Goal: Task Accomplishment & Management: Manage account settings

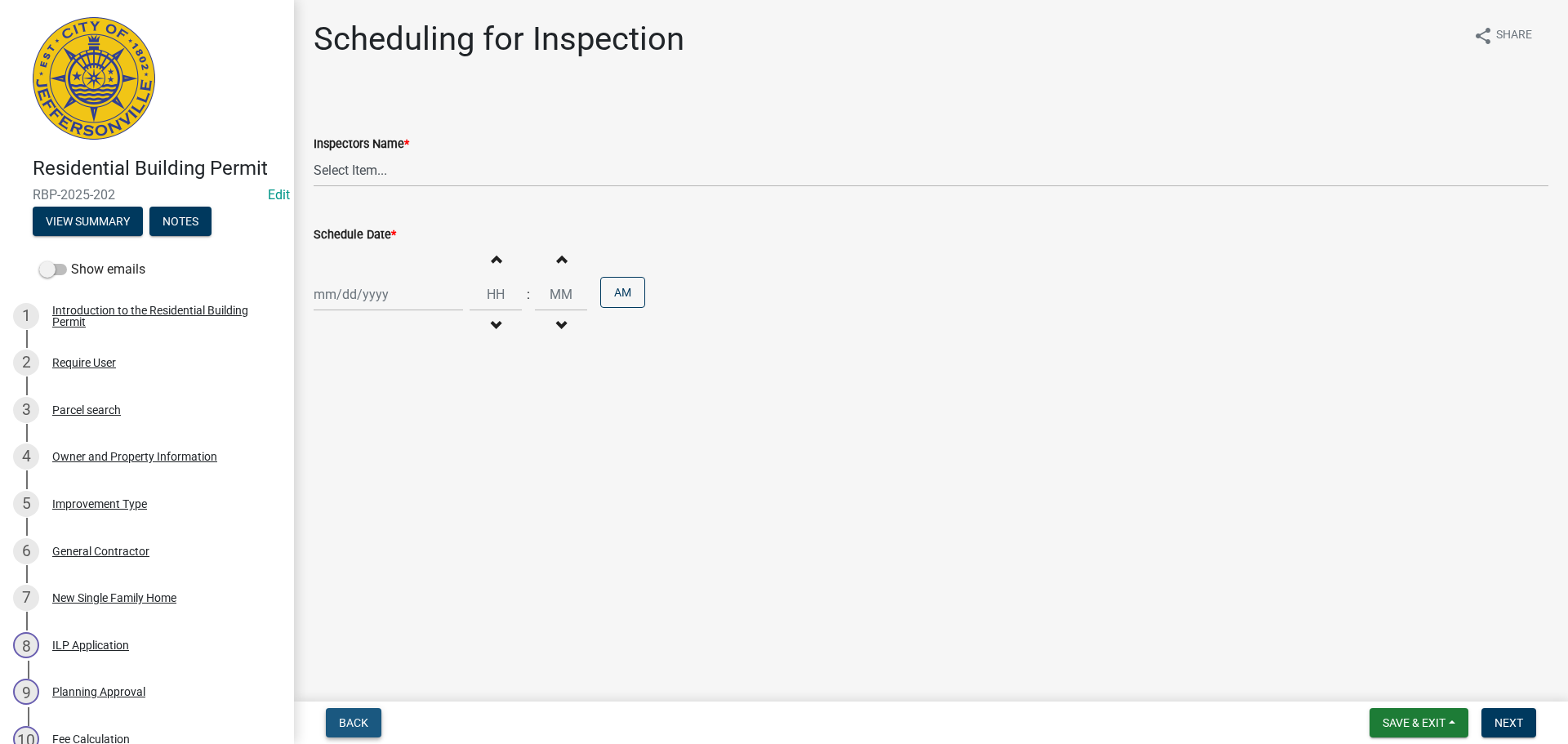
click at [327, 724] on button "Back" at bounding box center [354, 724] width 56 height 30
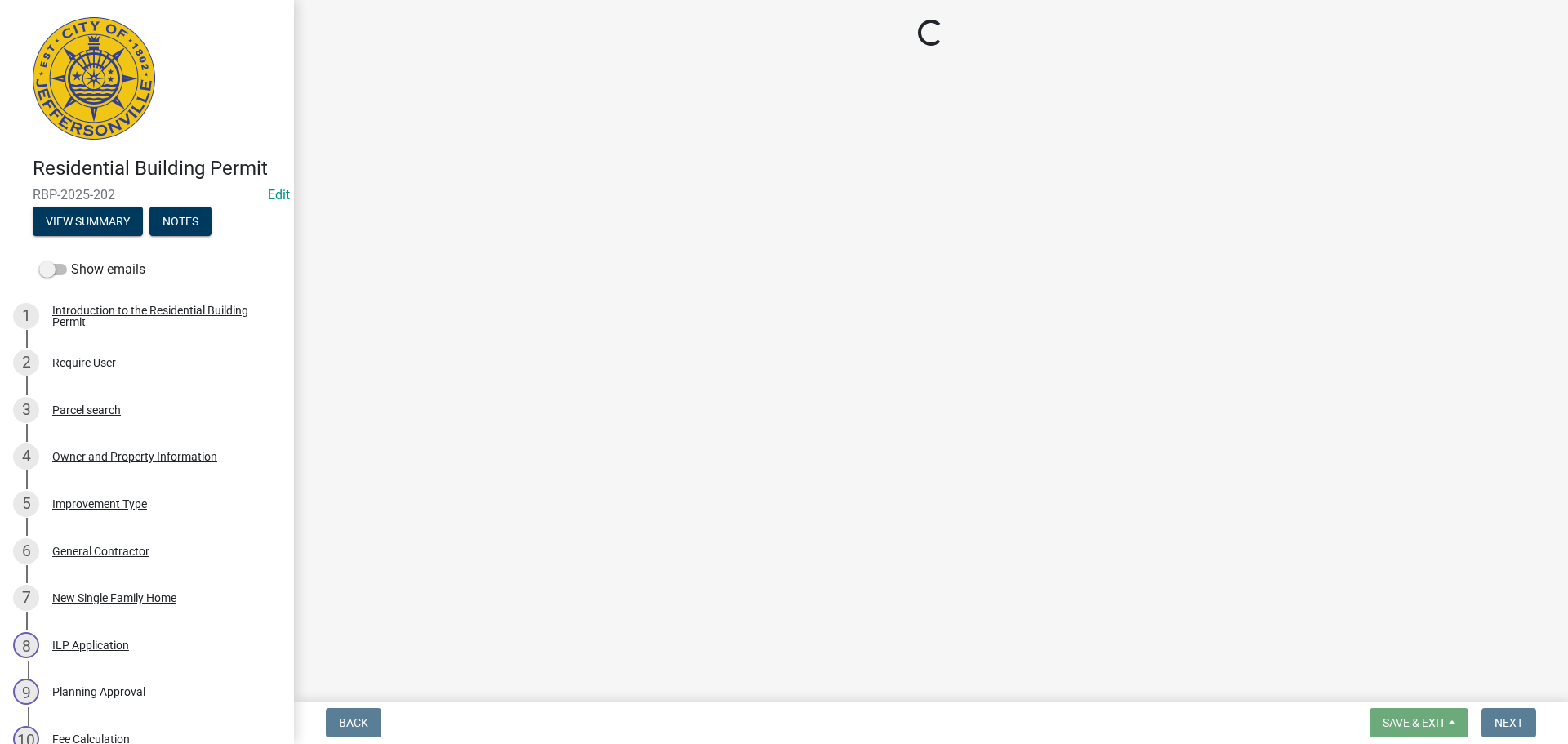
select select "cf00f61e-4b77-4892-83dd-df63e4708b2f"
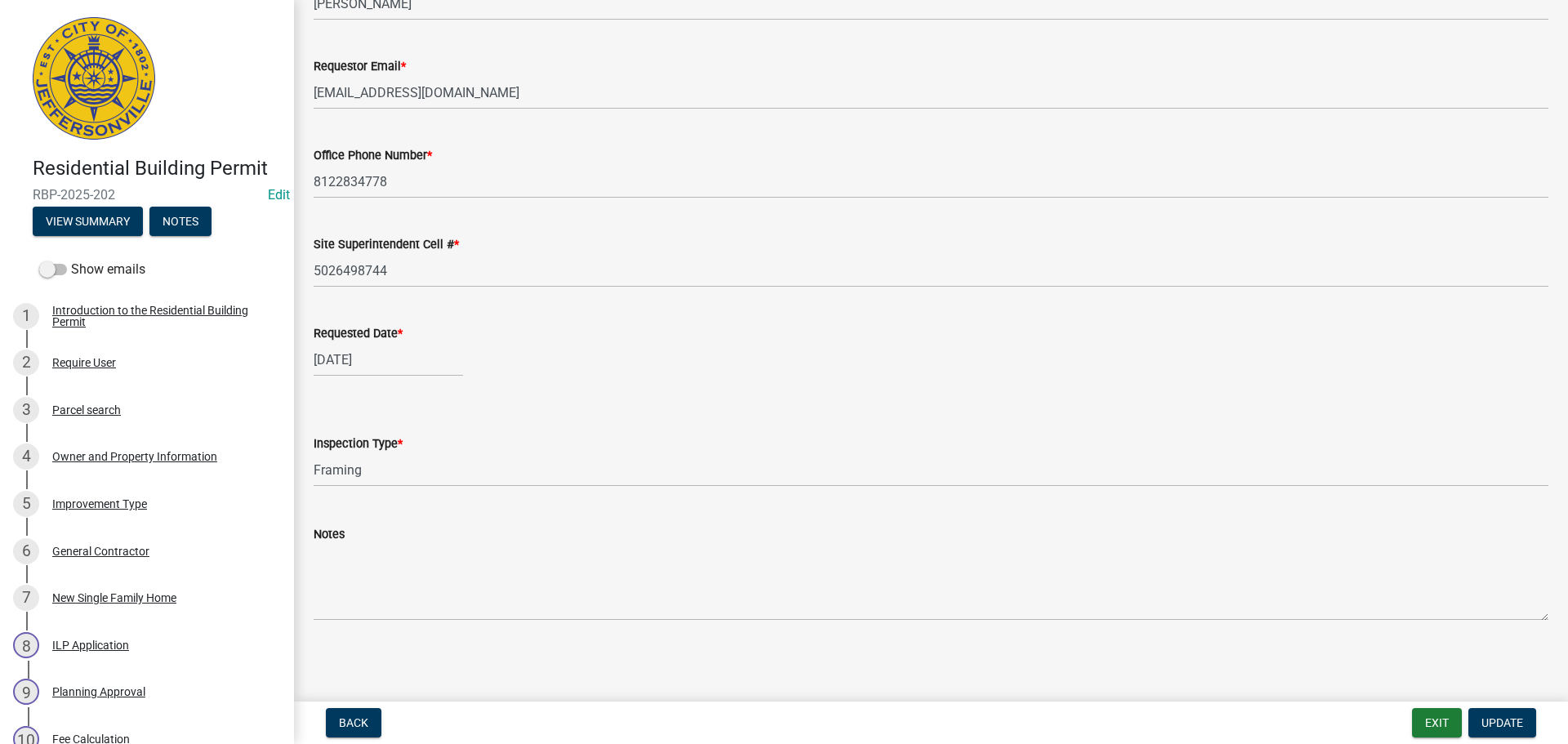
scroll to position [150, 0]
click at [1507, 727] on span "Update" at bounding box center [1502, 723] width 42 height 13
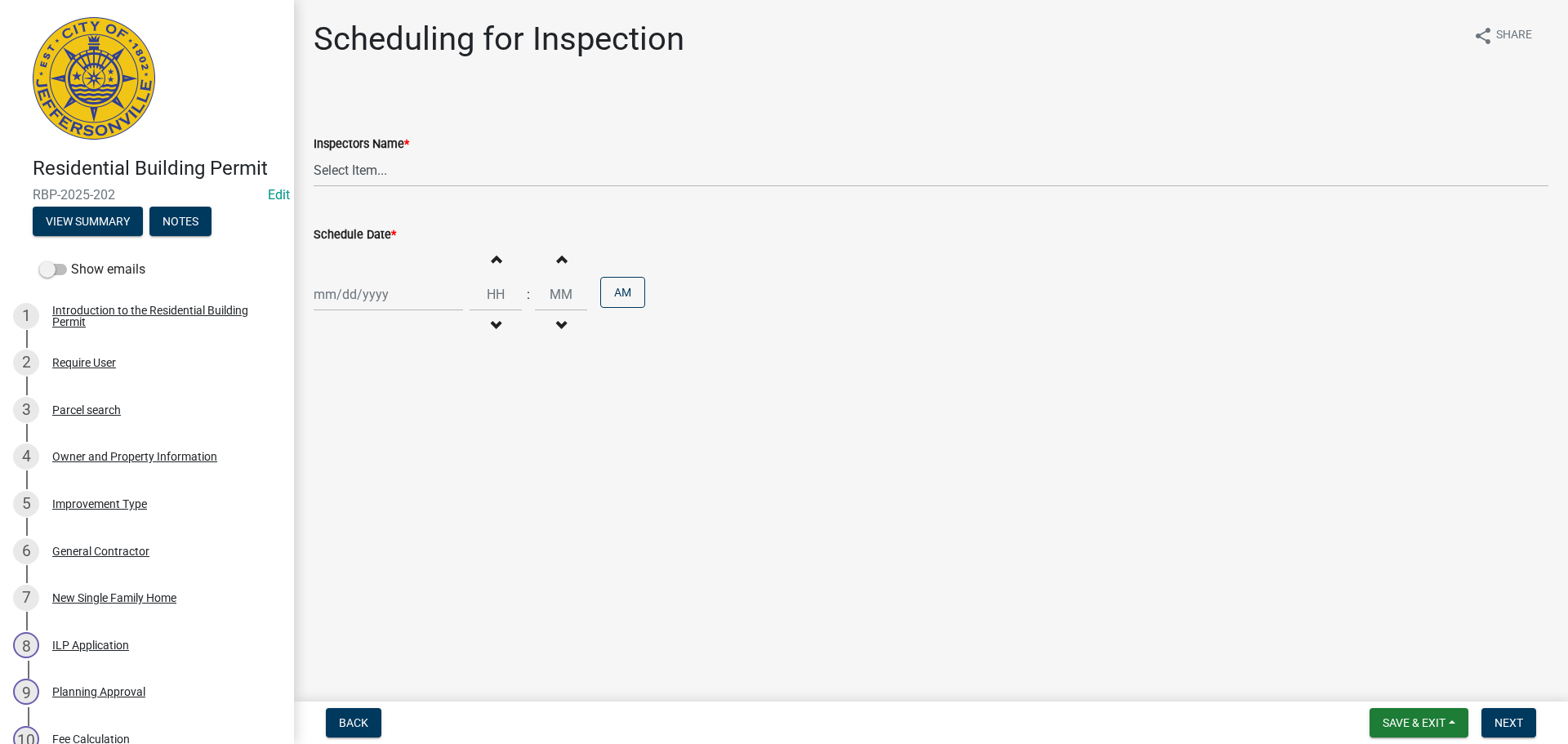
click at [309, 153] on div "Inspectors Name * Select Item... jramsey (Jeremy Ramsey) MaryFrey (Mary Frey) m…" at bounding box center [930, 139] width 1259 height 96
click at [331, 162] on select "Select Item... jramsey (Jeremy Ramsey) MaryFrey (Mary Frey) mkruer (Mike Kruer)…" at bounding box center [930, 170] width 1234 height 33
select select "fdb3bcc6-ce93-4663-8a18-5c08884dd177"
click at [313, 153] on select "Select Item... jramsey (Jeremy Ramsey) MaryFrey (Mary Frey) mkruer (Mike Kruer)…" at bounding box center [930, 170] width 1234 height 33
click at [361, 296] on div at bounding box center [388, 295] width 150 height 33
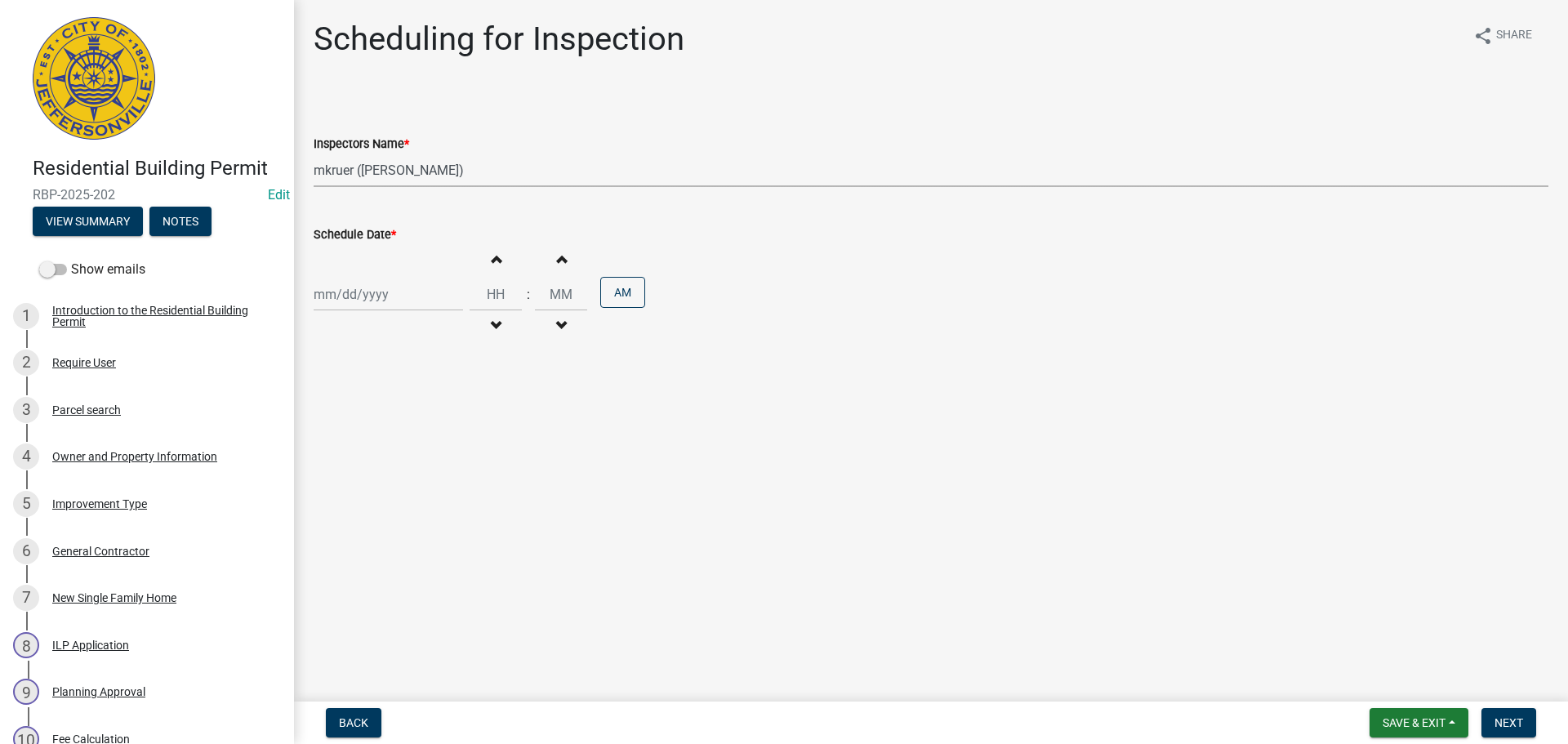
select select "10"
select select "2025"
click at [387, 409] on div "8" at bounding box center [382, 407] width 26 height 26
type input "10/08/2025"
click at [362, 711] on button "Back" at bounding box center [354, 724] width 56 height 30
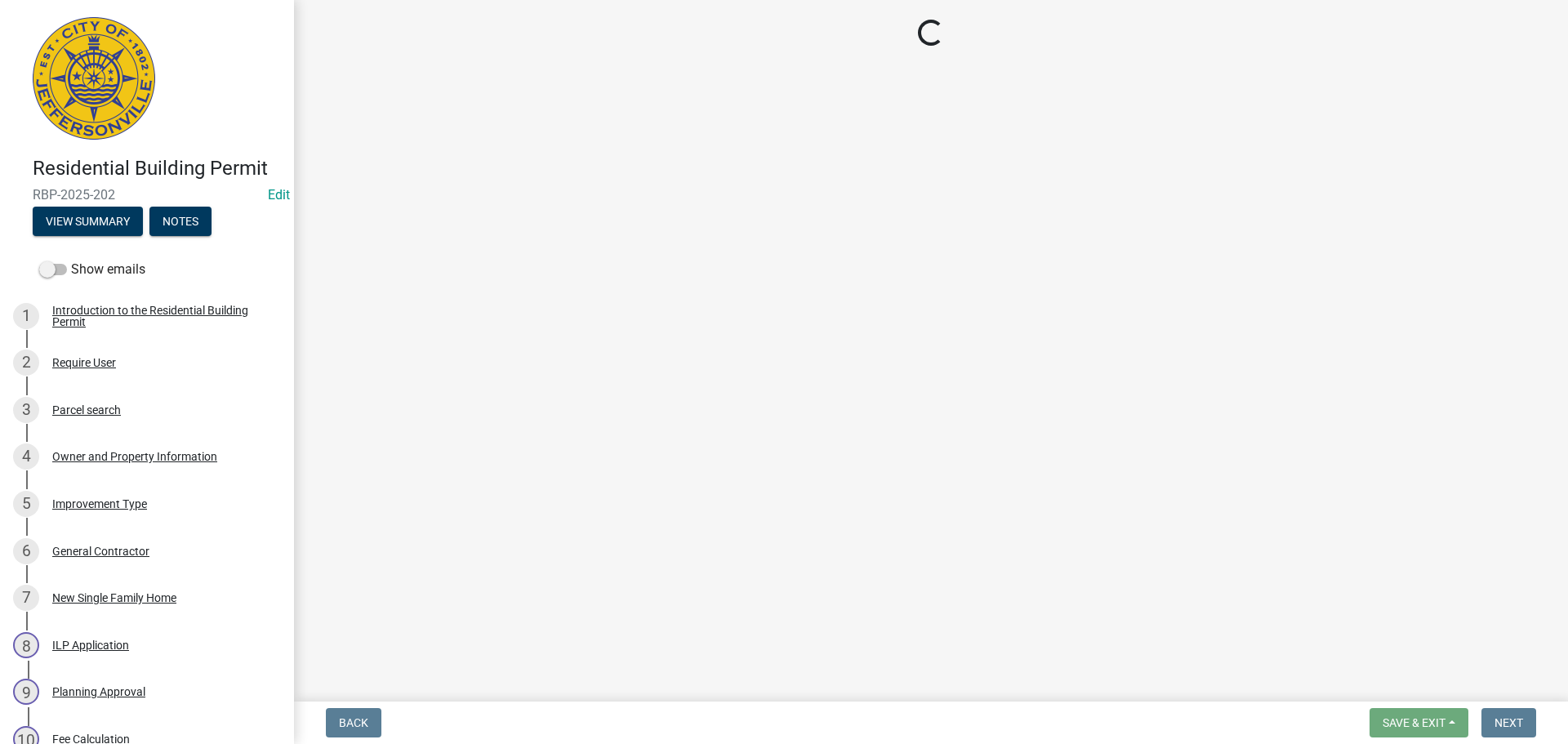
select select "cf00f61e-4b77-4892-83dd-df63e4708b2f"
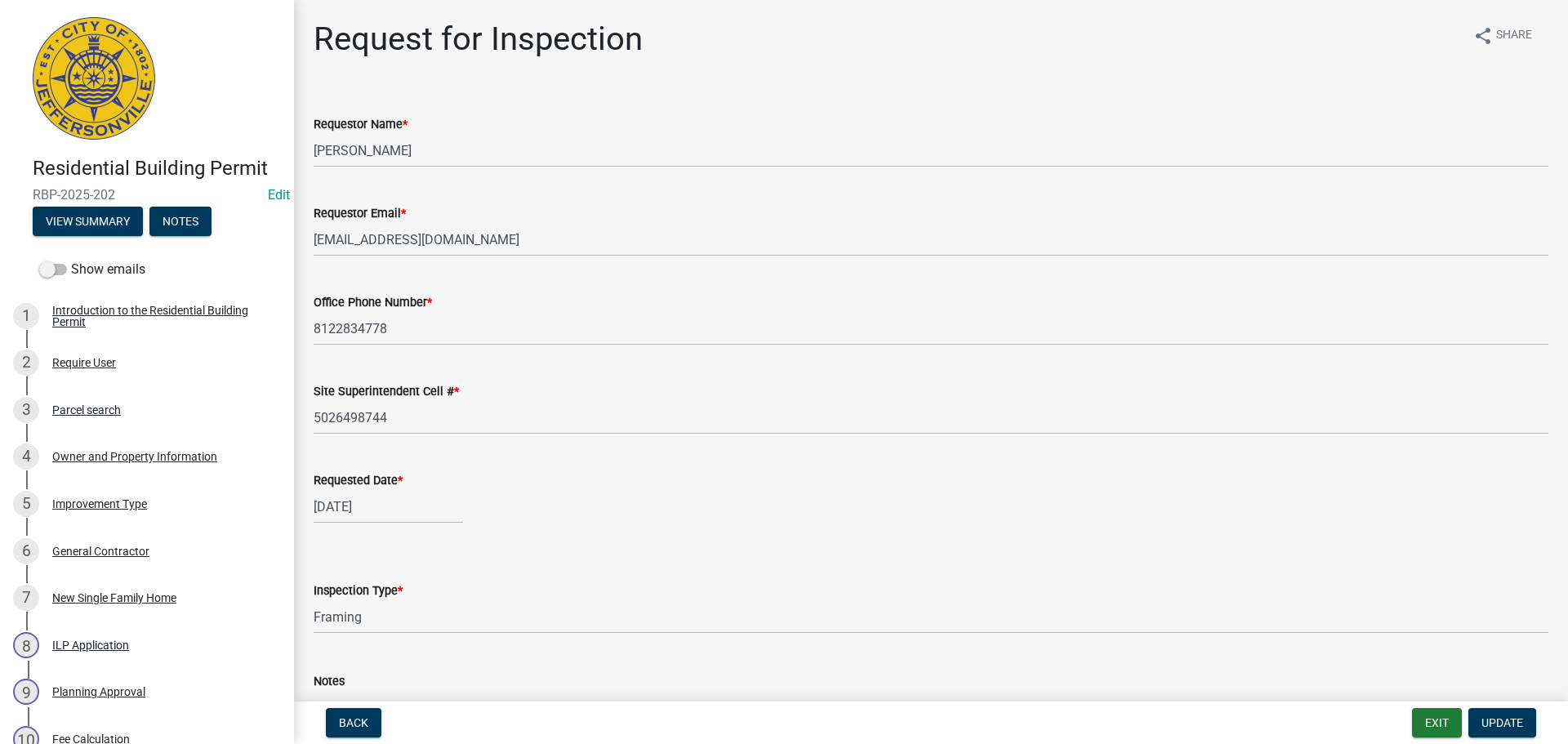
click at [374, 590] on label "Inspection Type *" at bounding box center [358, 591] width 89 height 11
click at [374, 601] on select "Select Item... Footer Foundation Framing Final" at bounding box center [930, 618] width 1234 height 33
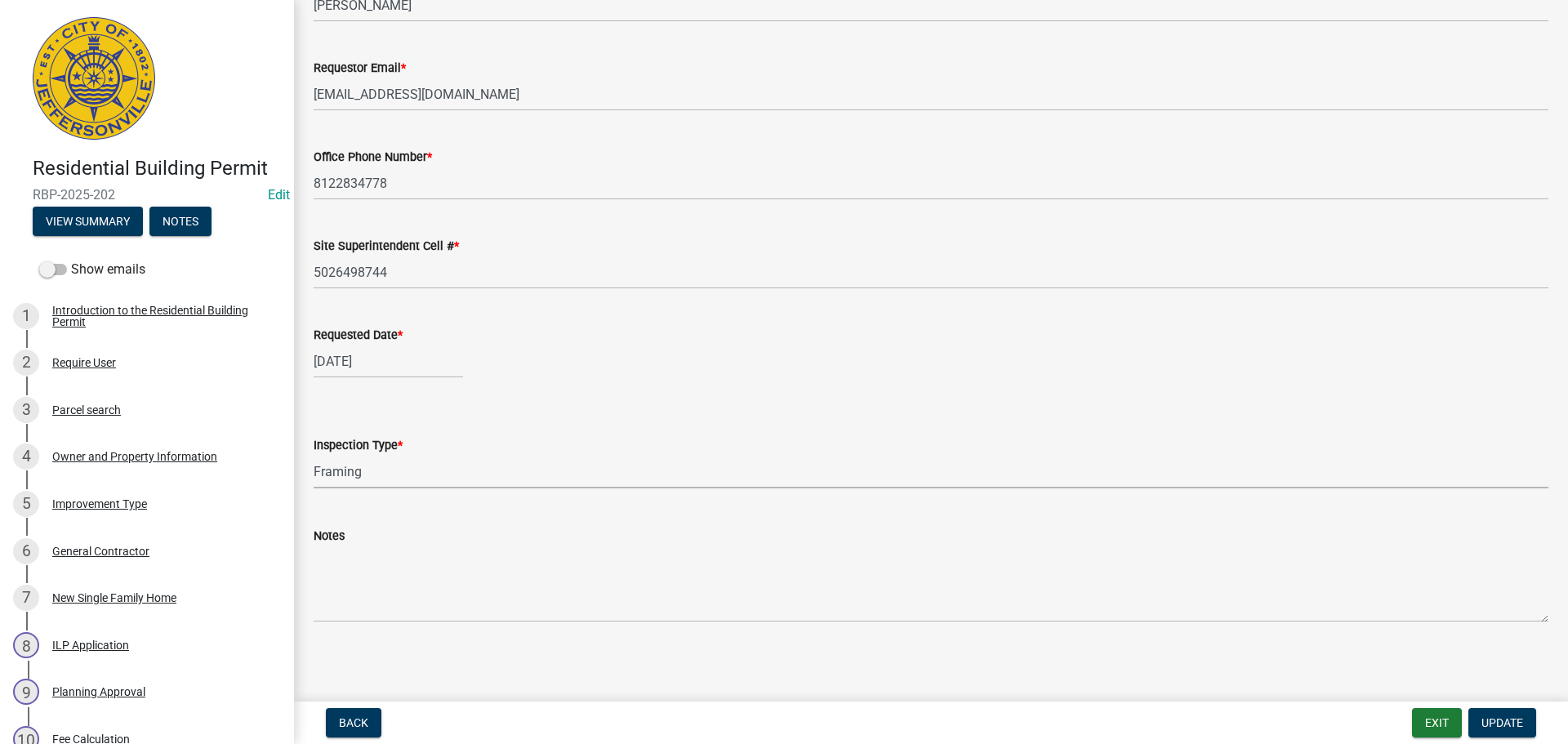
scroll to position [150, 0]
click at [1506, 724] on span "Update" at bounding box center [1502, 723] width 42 height 13
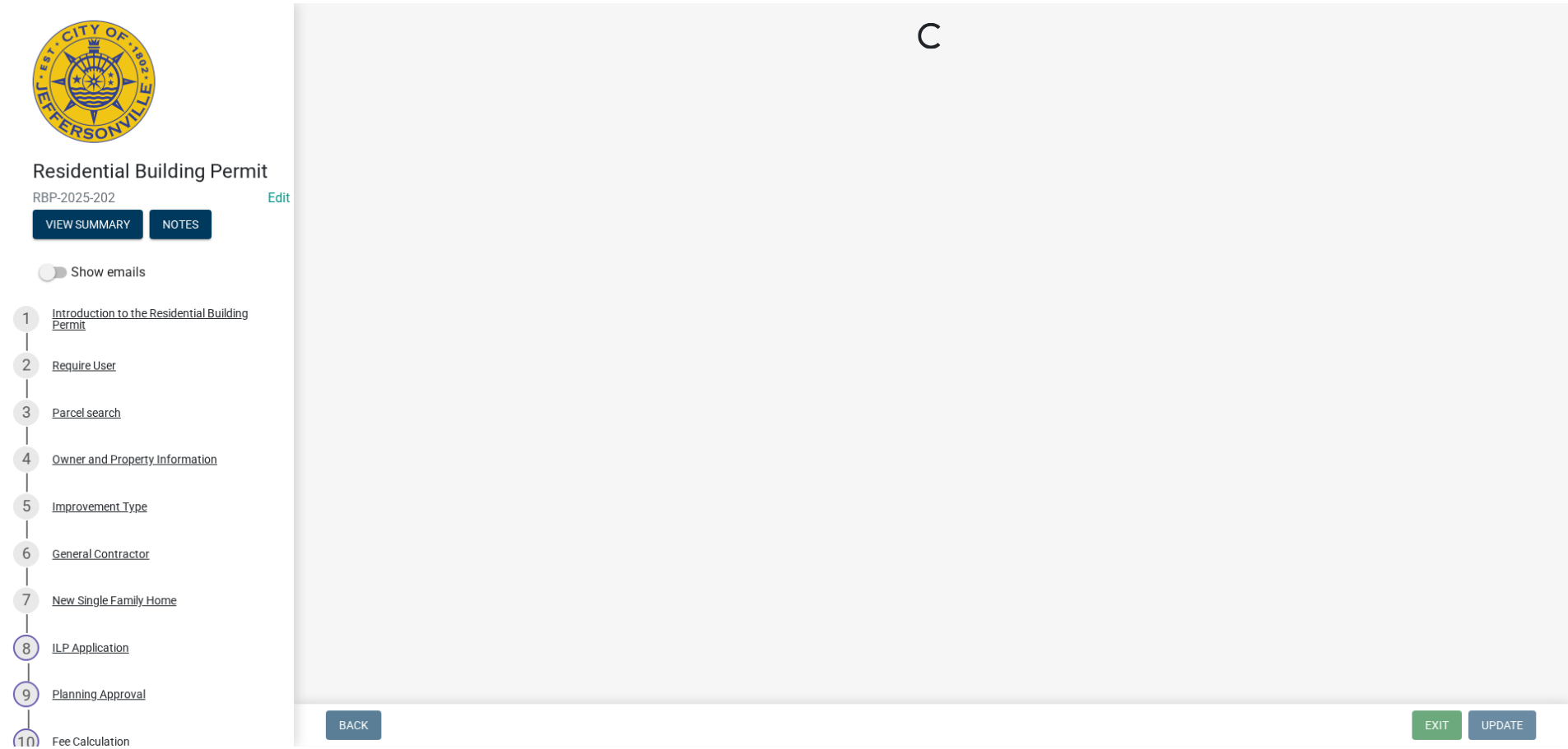
scroll to position [0, 0]
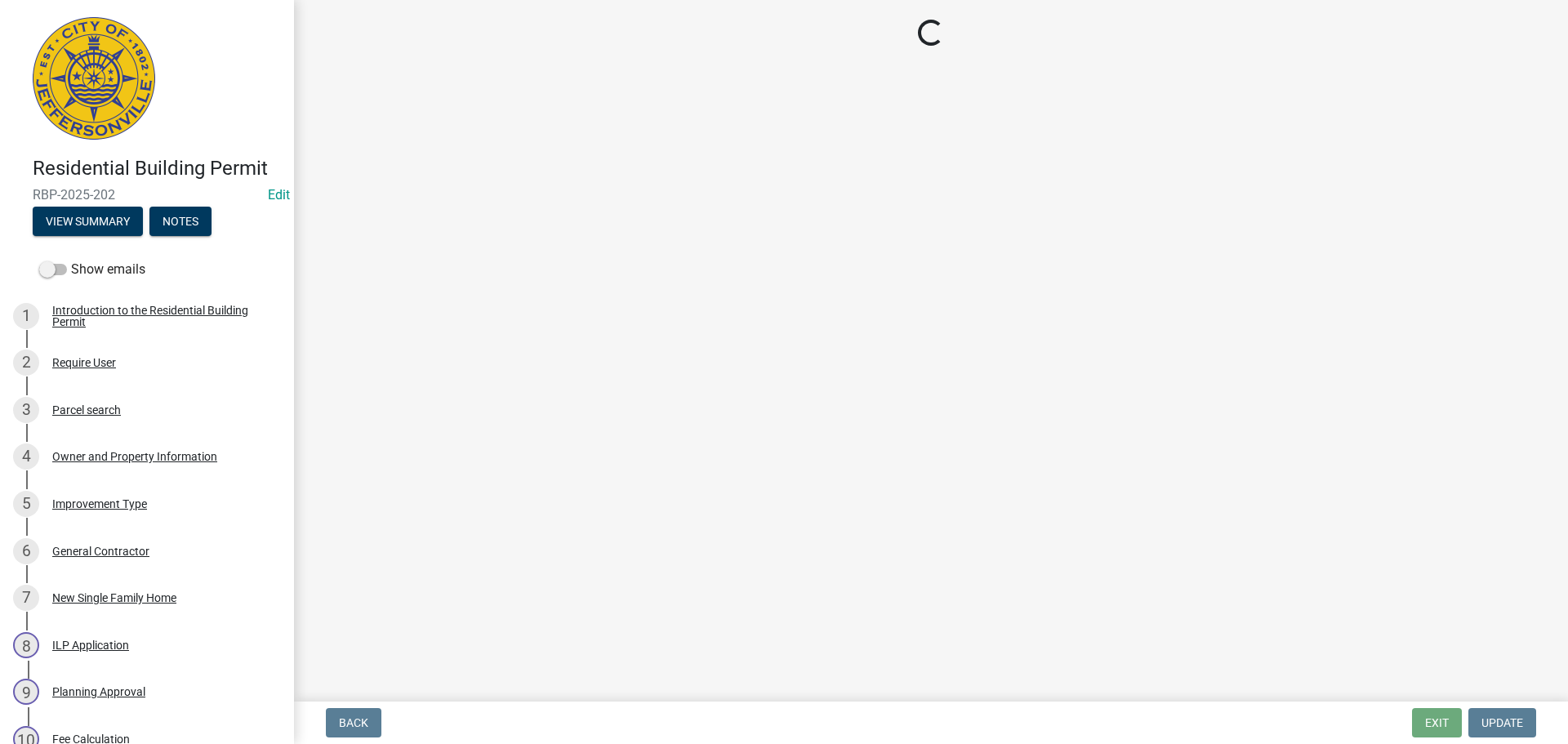
select select "fdb3bcc6-ce93-4663-8a18-5c08884dd177"
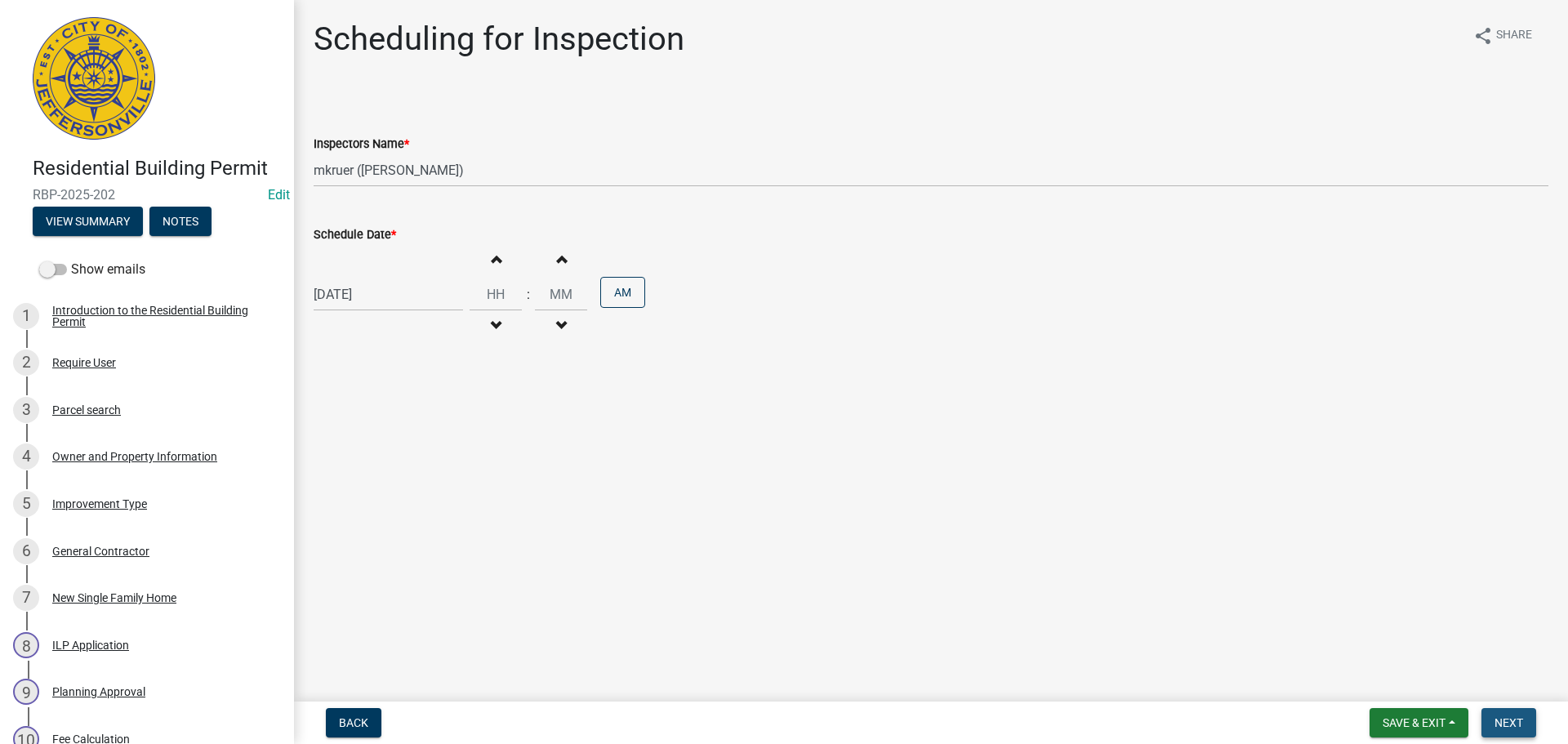
click at [1513, 723] on span "Next" at bounding box center [1509, 723] width 29 height 13
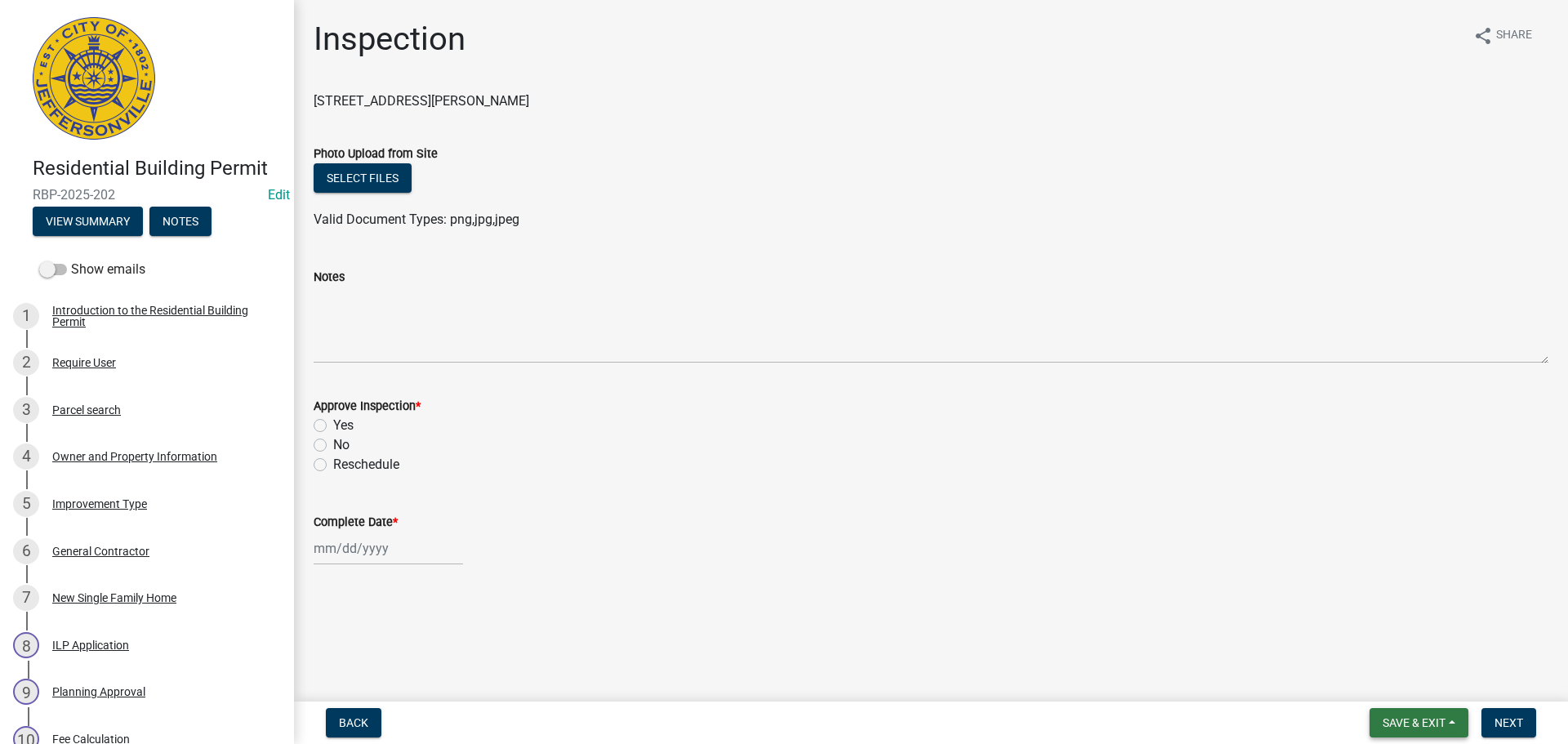
drag, startPoint x: 1424, startPoint y: 733, endPoint x: 1415, endPoint y: 700, distance: 34.2
click at [1421, 726] on button "Save & Exit" at bounding box center [1418, 724] width 99 height 30
drag, startPoint x: 1413, startPoint y: 681, endPoint x: 1375, endPoint y: 656, distance: 45.5
click at [1407, 674] on button "Save & Exit" at bounding box center [1403, 681] width 131 height 39
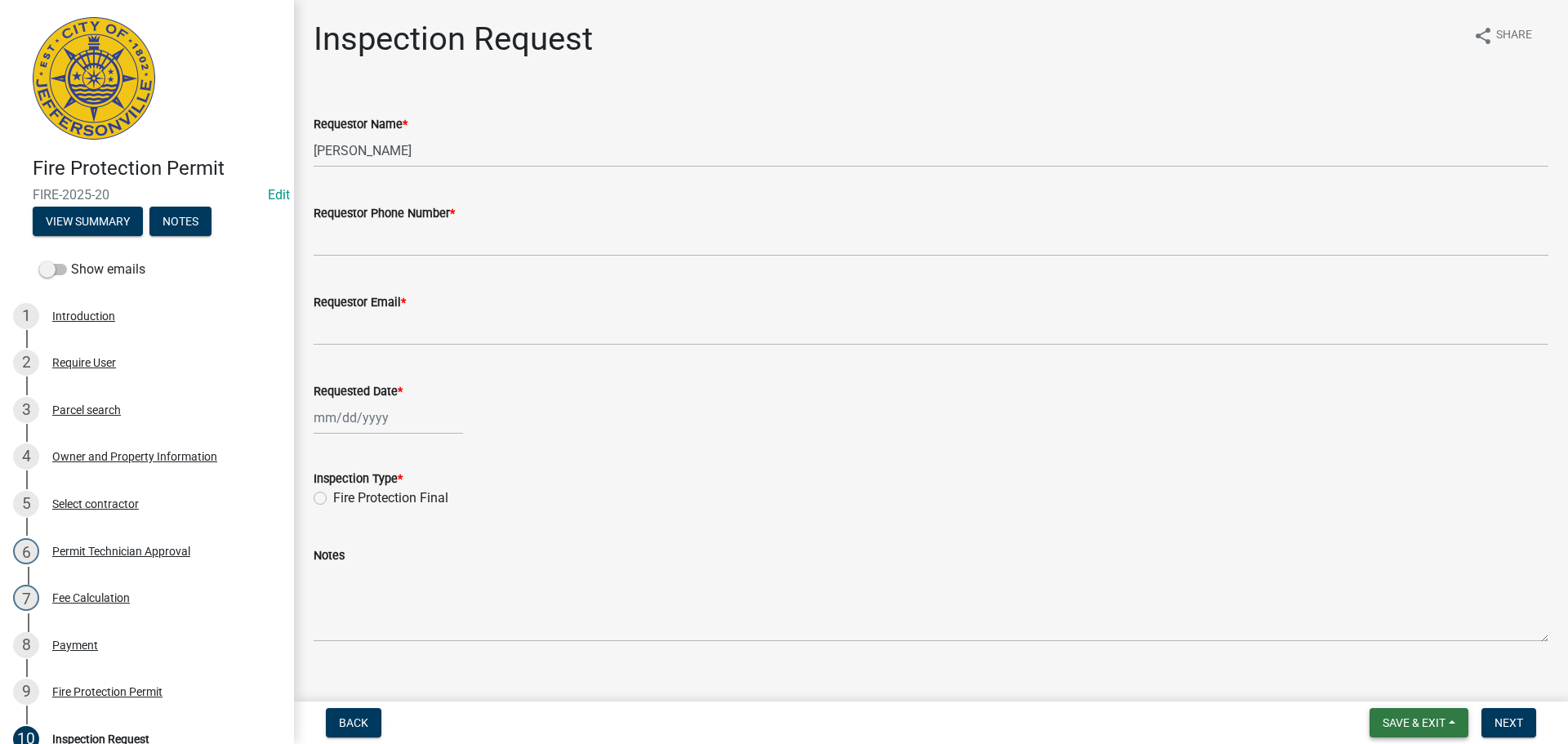
click at [1401, 724] on span "Save & Exit" at bounding box center [1414, 723] width 63 height 13
click at [1219, 658] on div "Inspection Request share Share Requestor Name * Linda MILLS Requestor Phone Num…" at bounding box center [930, 344] width 1259 height 650
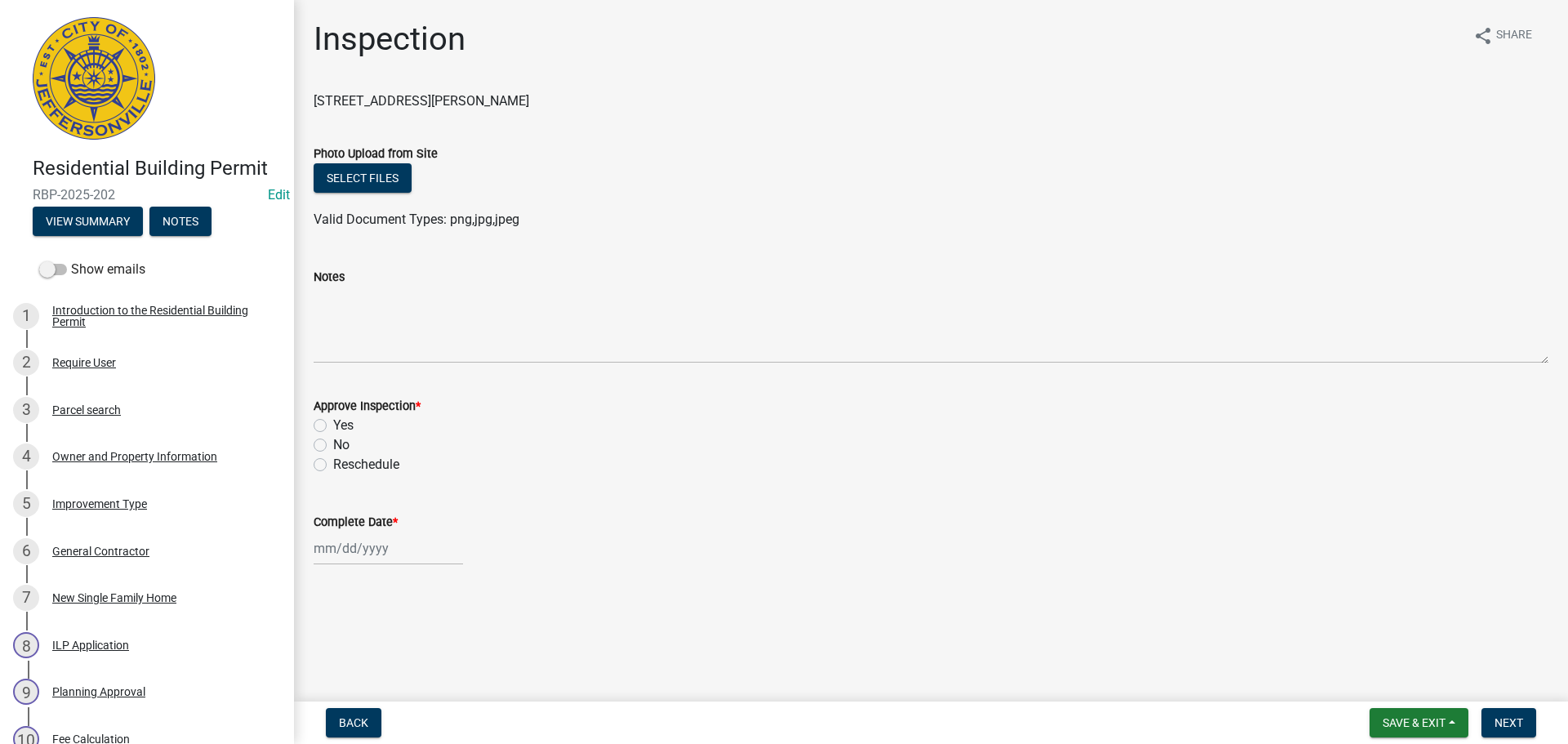
click at [481, 498] on div "Complete Date *" at bounding box center [930, 527] width 1234 height 76
click at [1375, 724] on button "Save & Exit" at bounding box center [1418, 724] width 99 height 30
drag, startPoint x: 1370, startPoint y: 689, endPoint x: 1119, endPoint y: 501, distance: 313.6
click at [1368, 687] on button "Save & Exit" at bounding box center [1403, 681] width 131 height 39
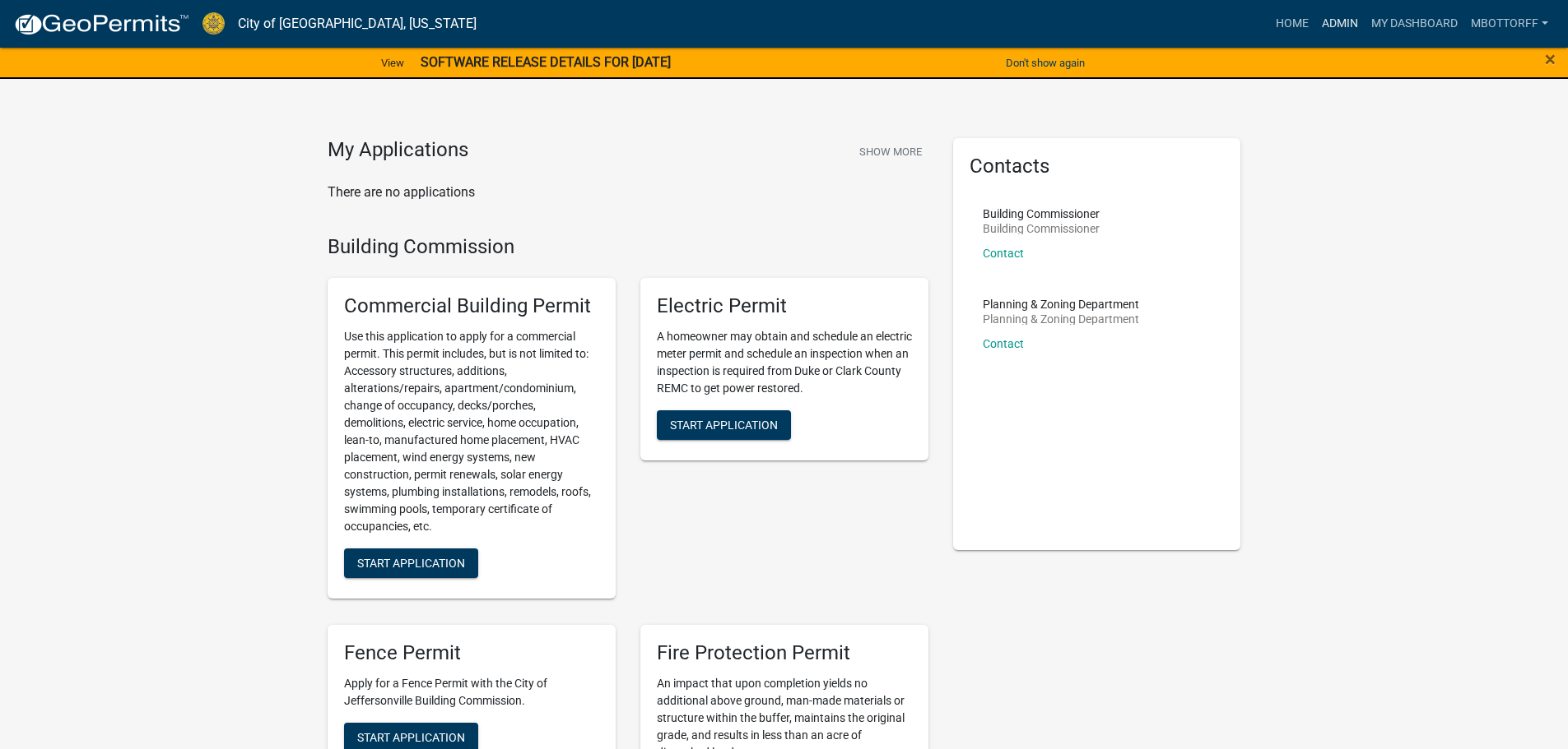
click at [1346, 13] on link "Admin" at bounding box center [1339, 23] width 50 height 31
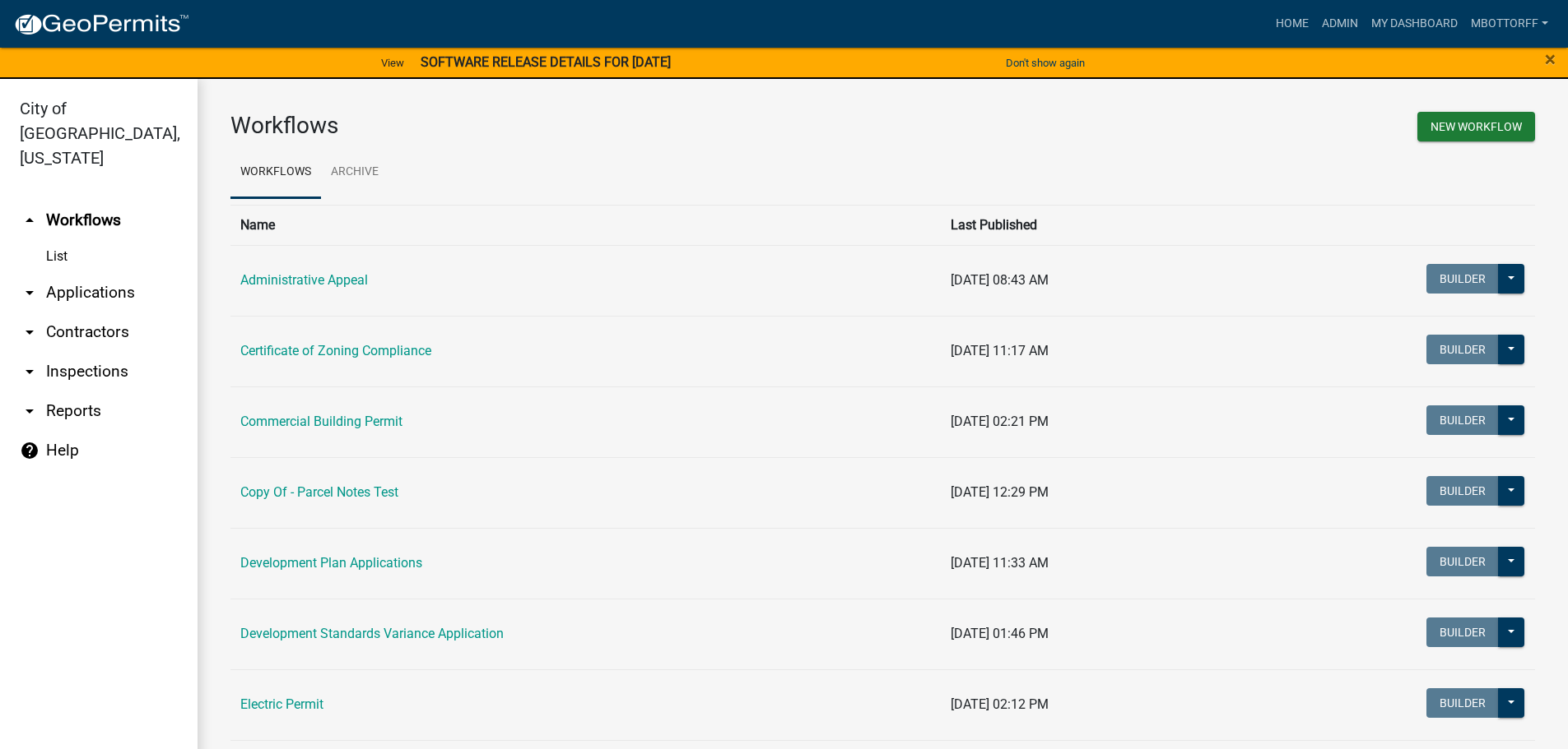
click at [109, 313] on link "arrow_drop_down Contractors" at bounding box center [98, 332] width 198 height 39
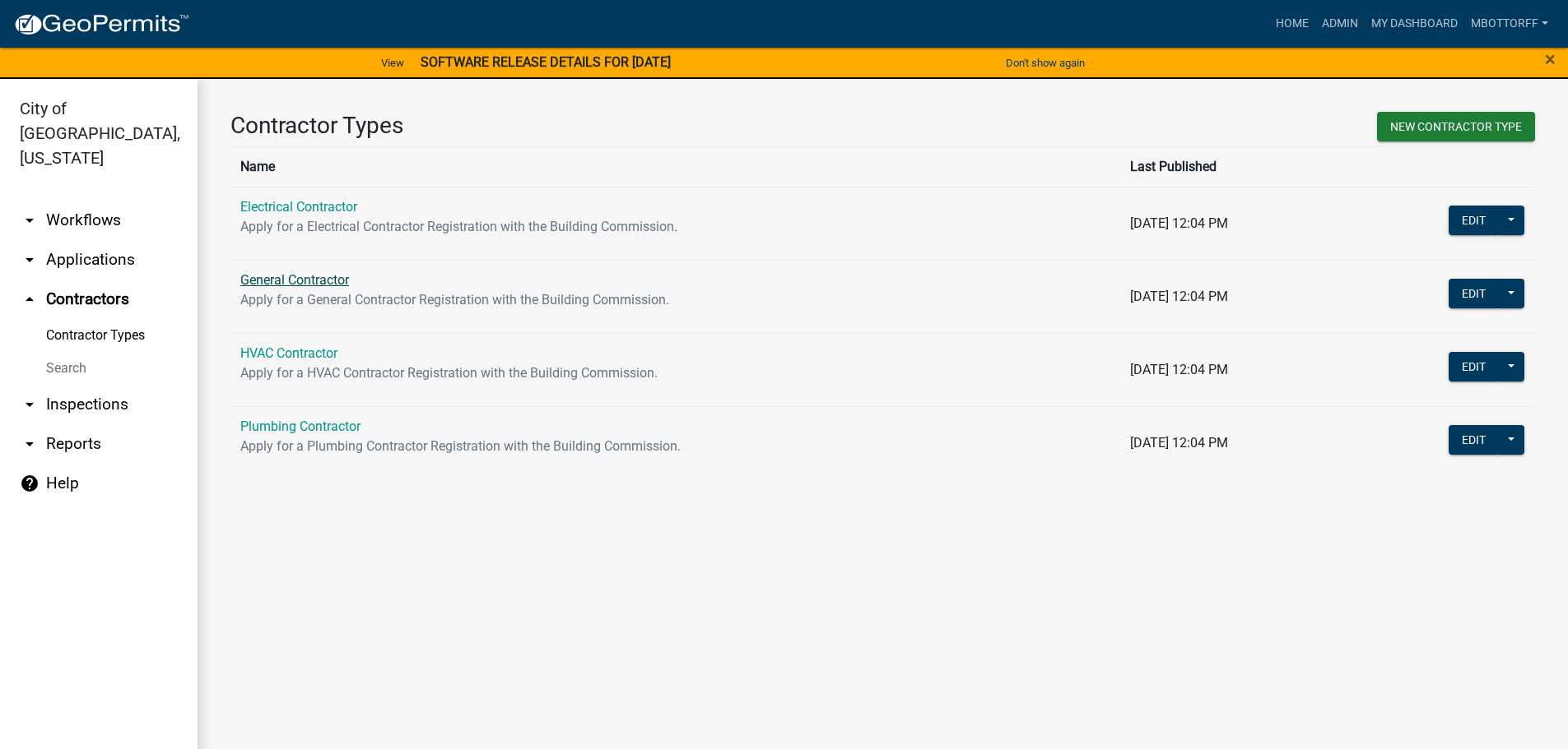
click at [323, 276] on link "General Contractor" at bounding box center [295, 280] width 109 height 16
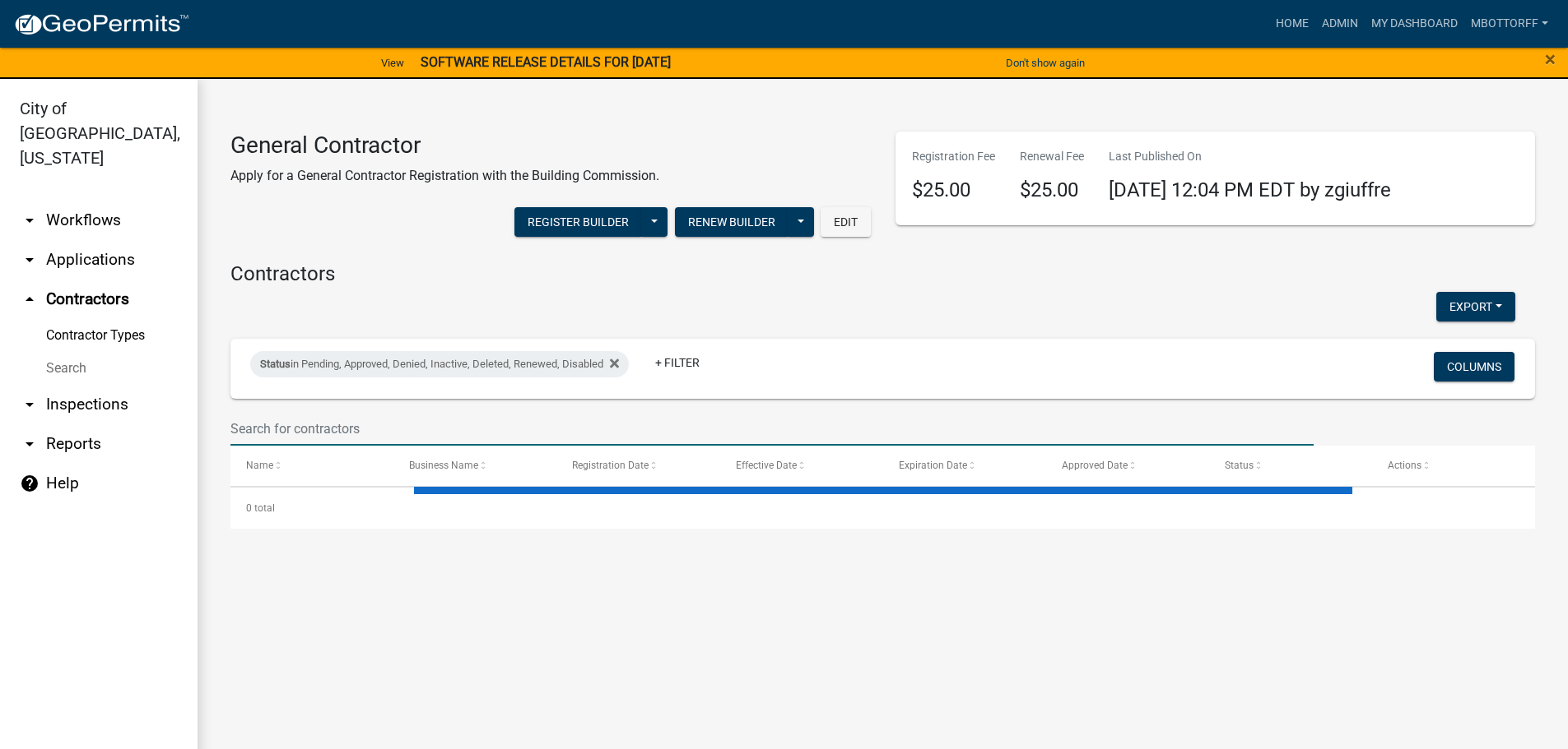
click at [274, 420] on input "text" at bounding box center [772, 429] width 1083 height 34
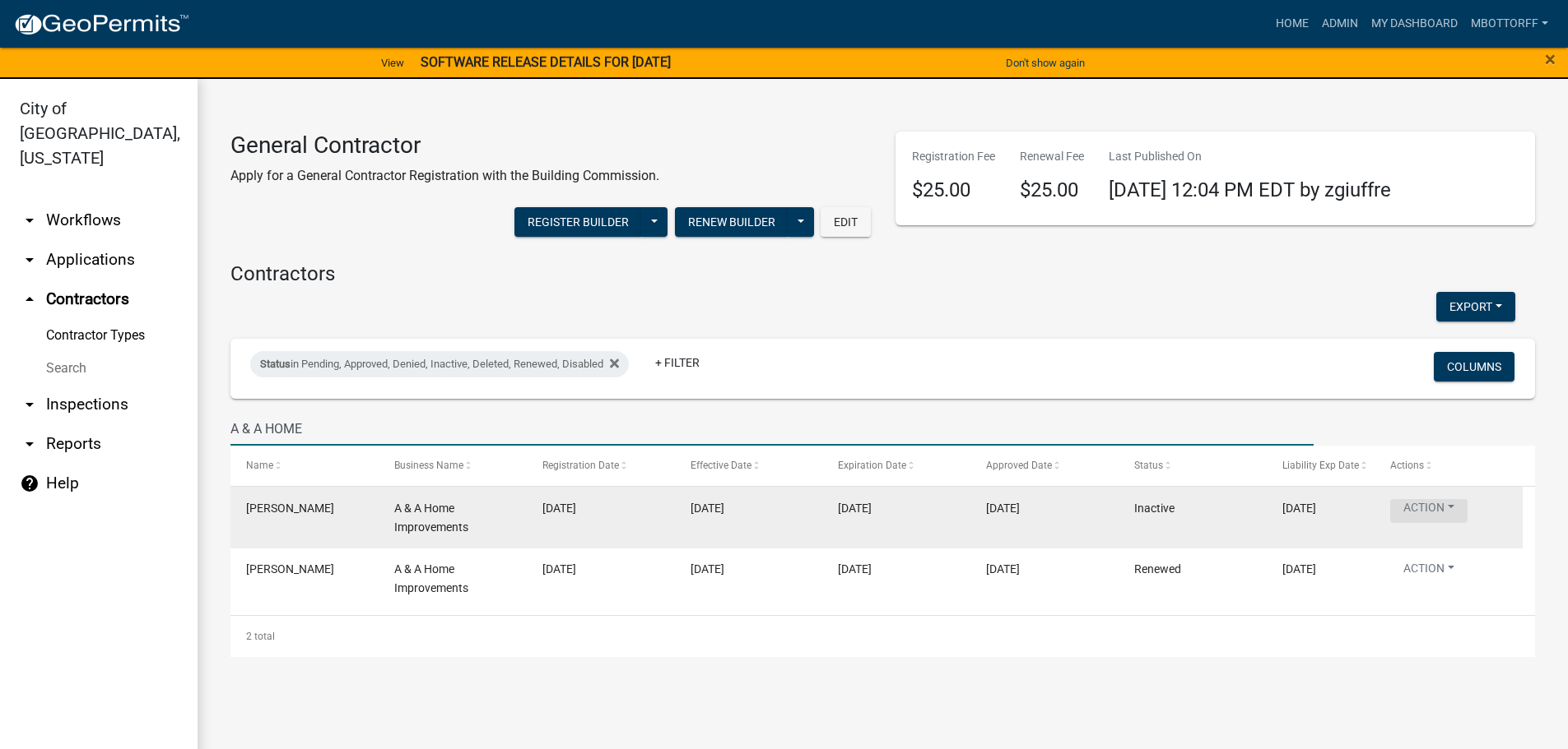
type input "A & A HOME"
click at [1453, 505] on button "Action" at bounding box center [1428, 510] width 78 height 23
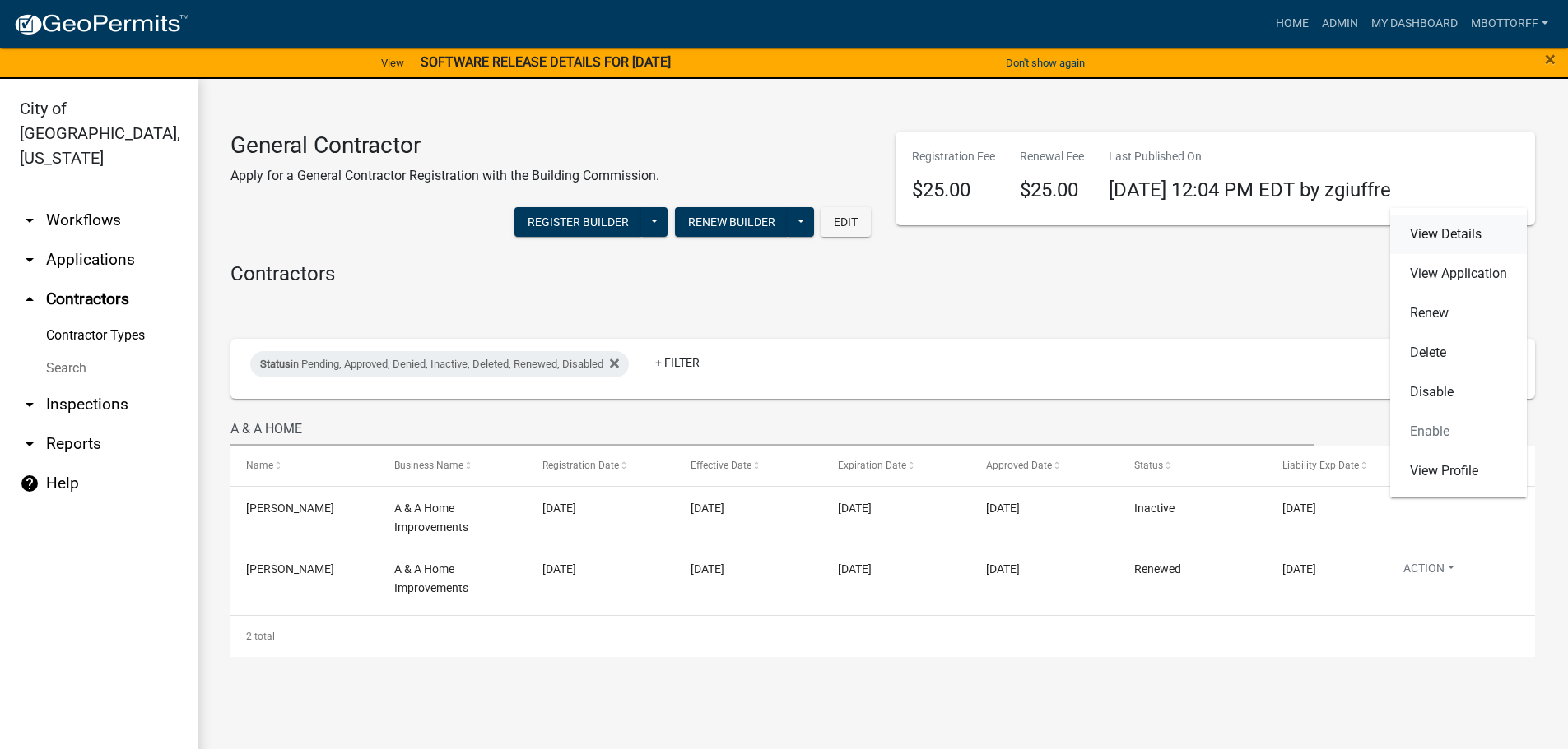
click at [1420, 234] on link "View Details" at bounding box center [1458, 234] width 137 height 39
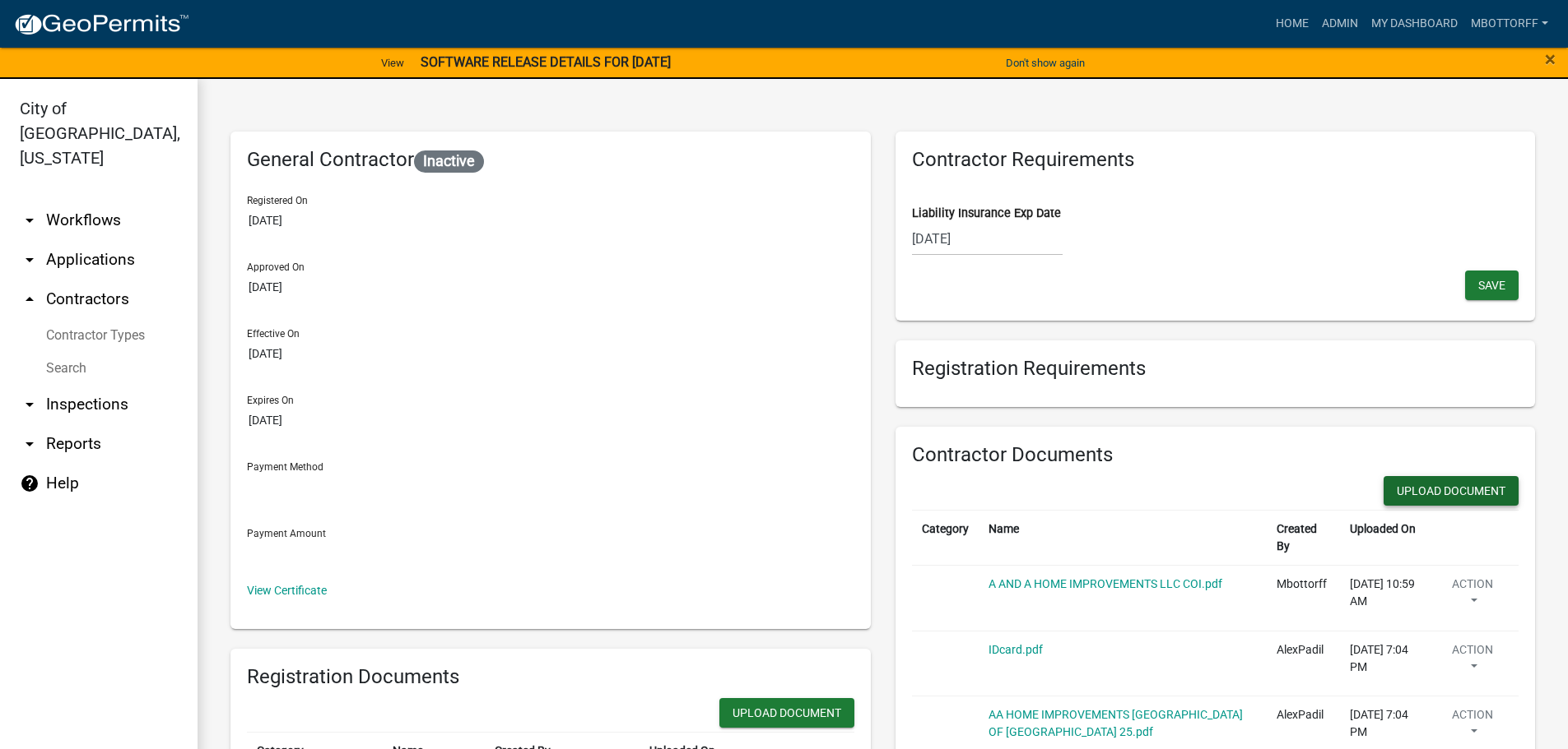
click at [1404, 487] on button "Upload Document" at bounding box center [1451, 492] width 135 height 30
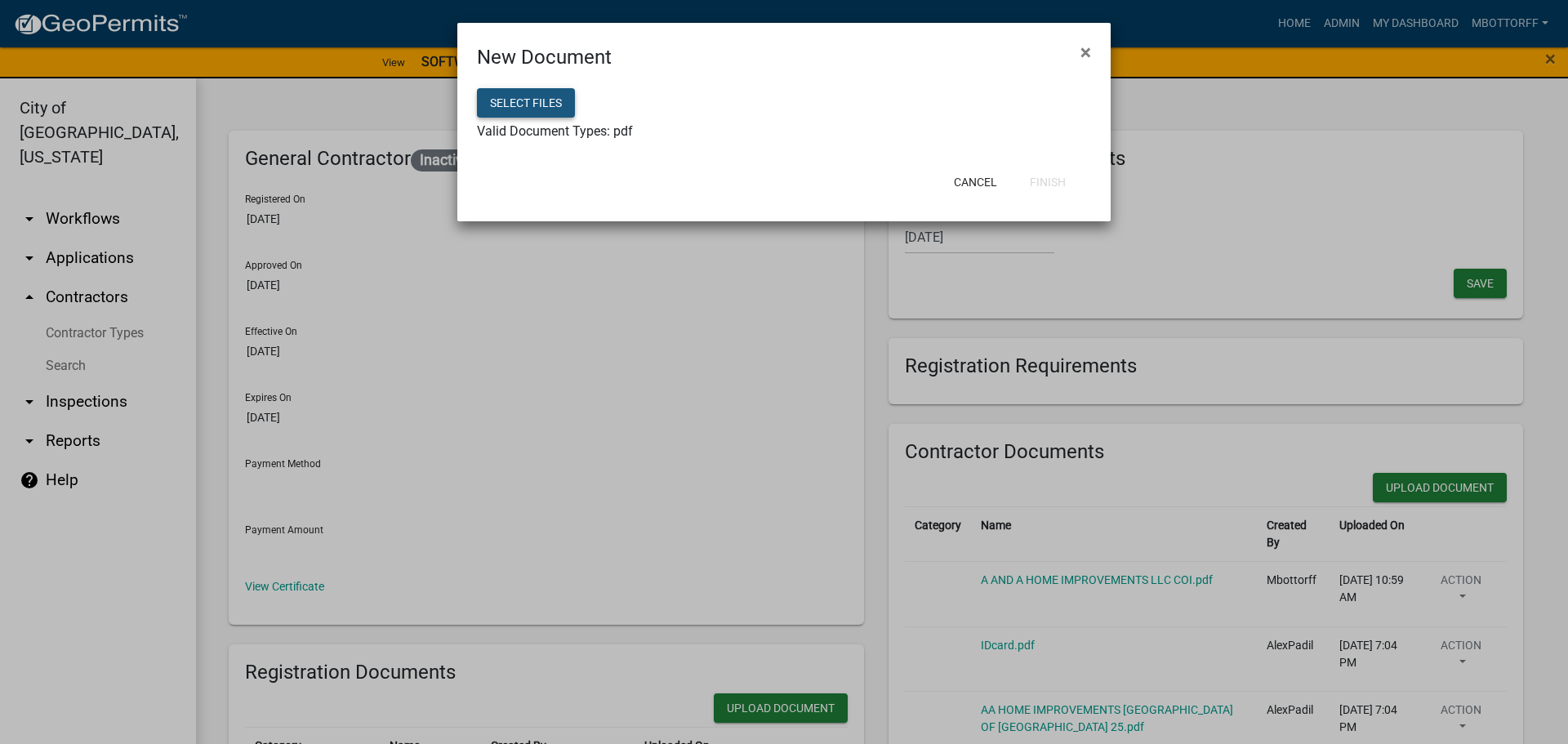
click at [527, 95] on button "Select files" at bounding box center [525, 103] width 98 height 30
click at [1046, 188] on button "Finish" at bounding box center [1048, 182] width 62 height 30
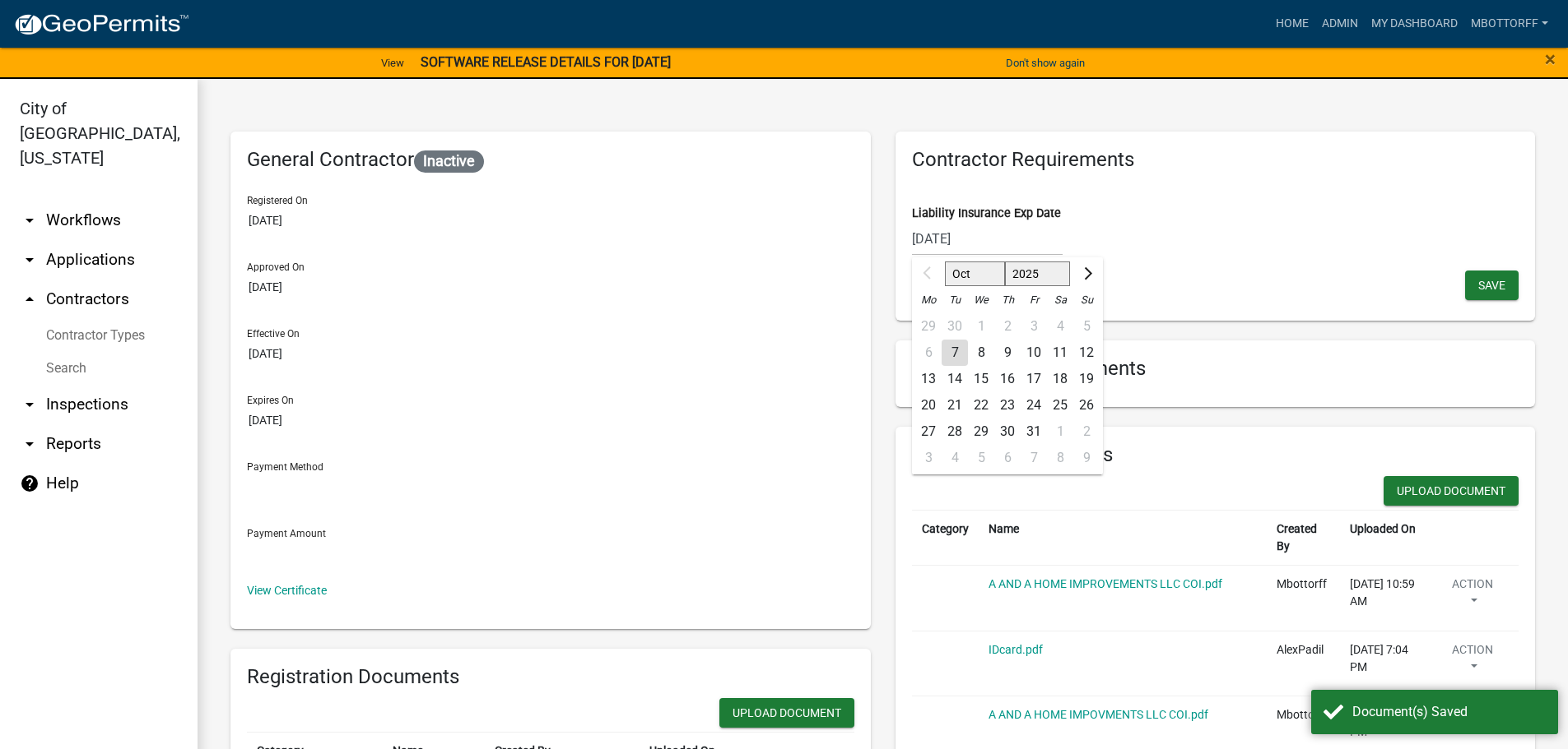
click at [982, 237] on div "07/20/2025 Oct Nov Dec 2025 2026 2027 2028 2029 2030 2031 2032 2033 2034 2035 2…" at bounding box center [986, 239] width 151 height 34
click at [982, 237] on input "07/20/2025" at bounding box center [986, 239] width 151 height 34
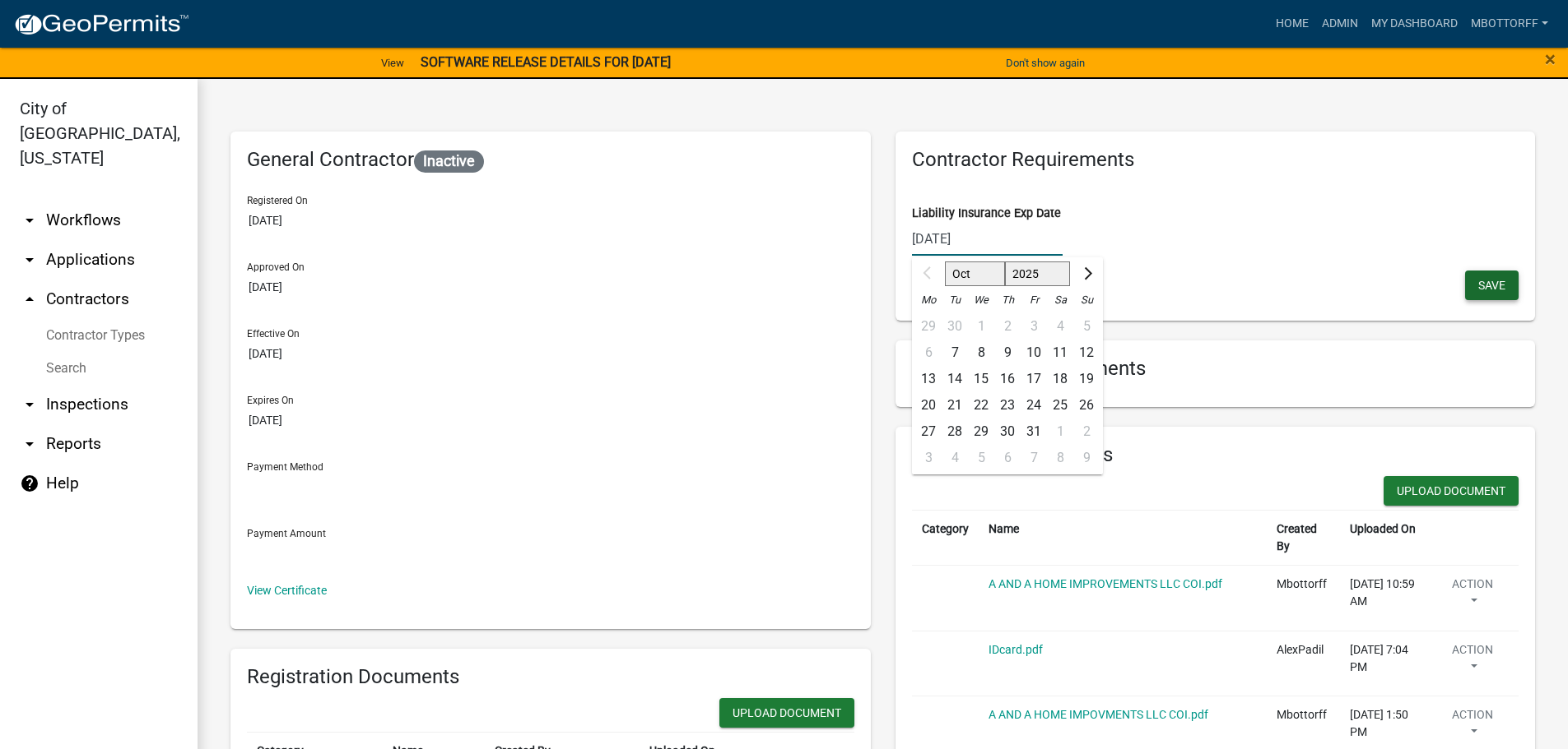
type input "07/20/2026"
click at [1478, 282] on span "Save" at bounding box center [1491, 285] width 27 height 13
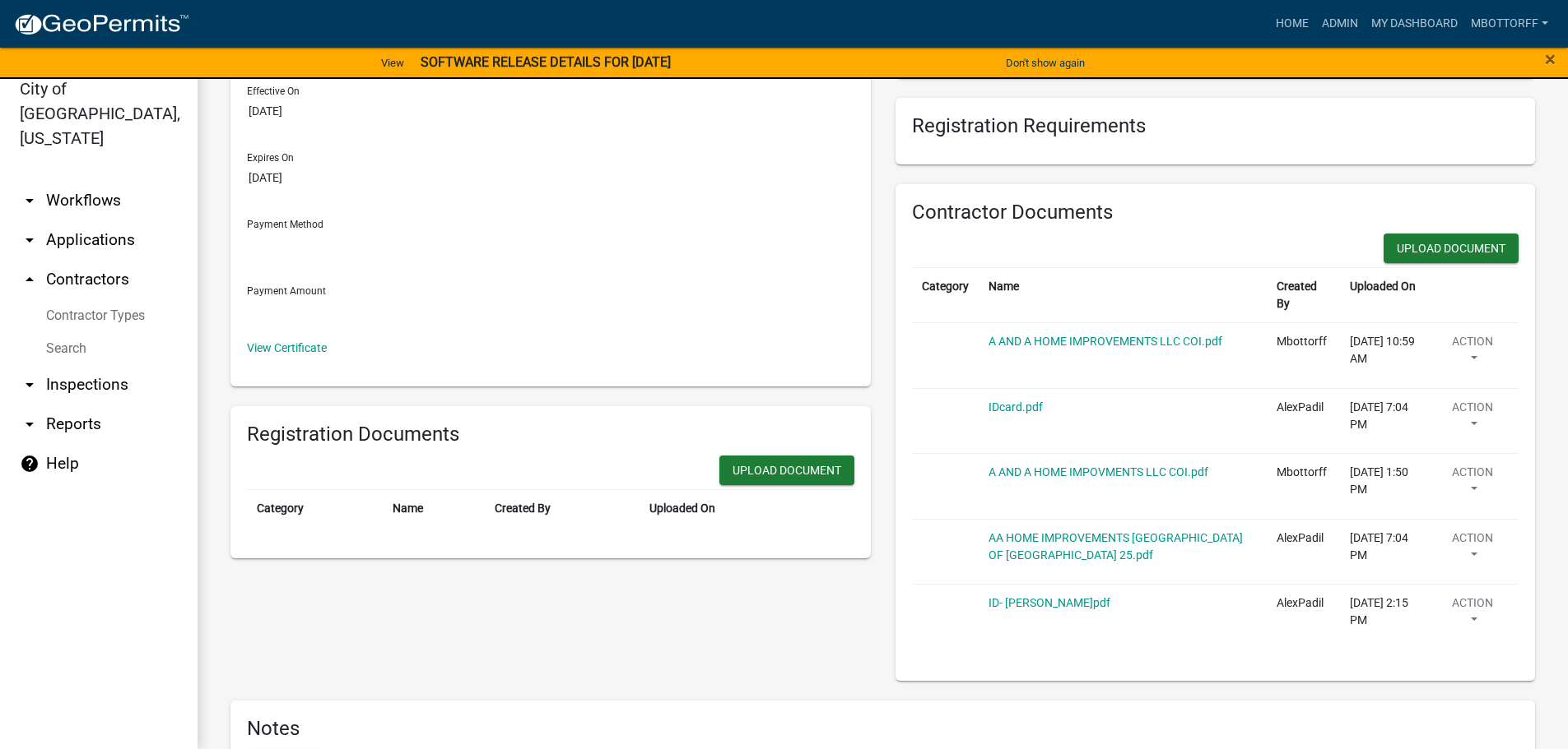
scroll to position [247, 0]
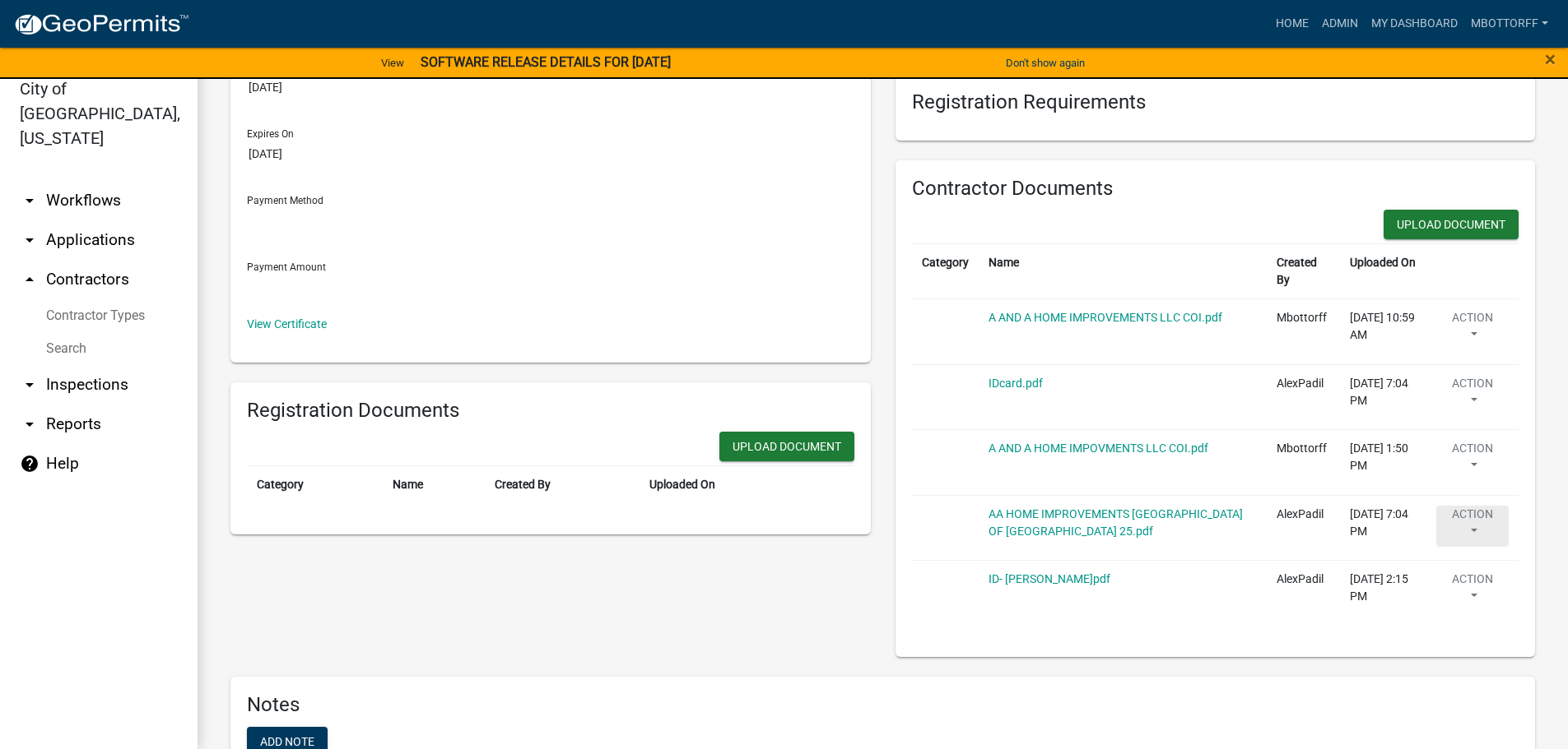
click at [1471, 531] on button "Action" at bounding box center [1472, 526] width 72 height 41
click at [1468, 579] on link "Delete" at bounding box center [1500, 575] width 132 height 39
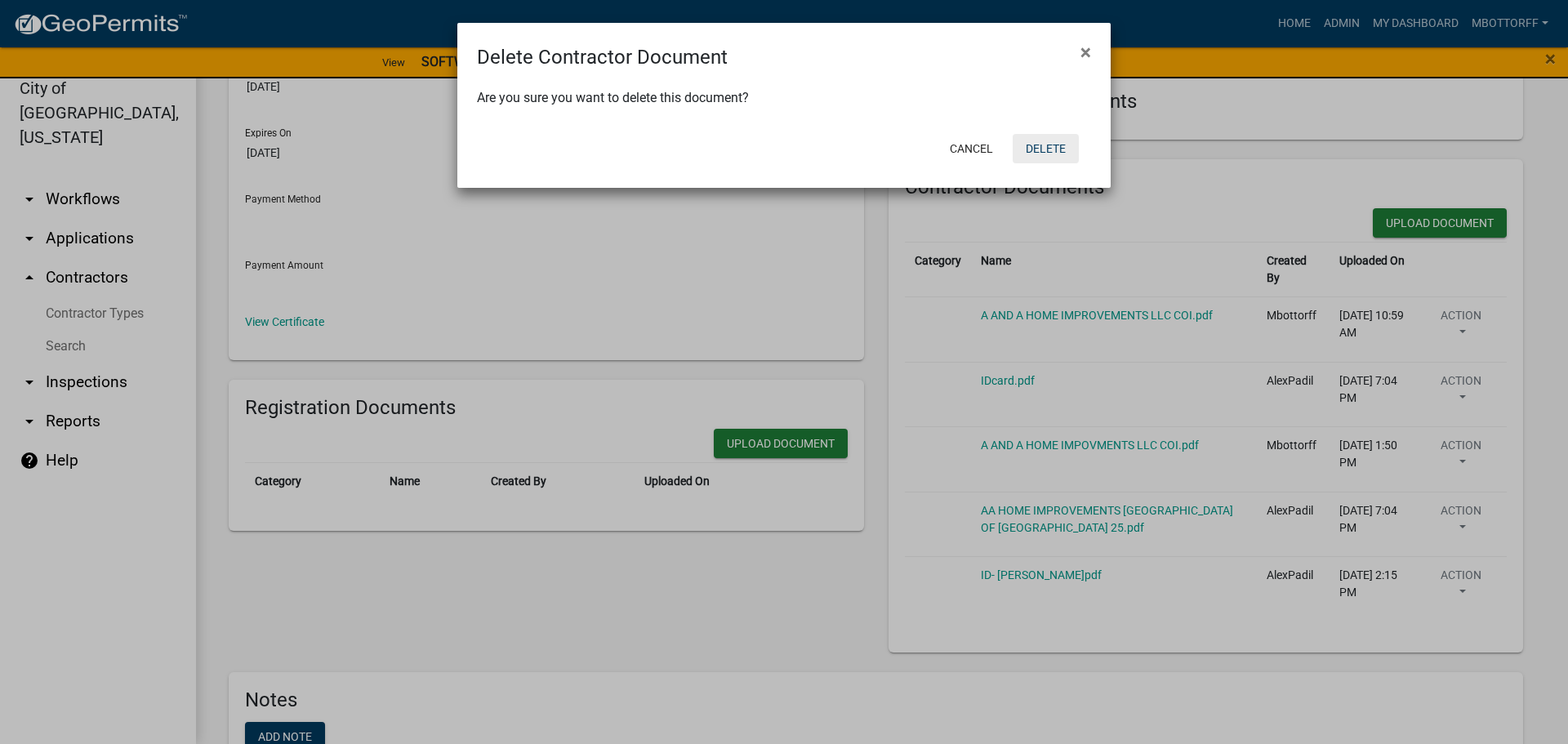
click at [1038, 156] on button "Delete" at bounding box center [1045, 149] width 66 height 30
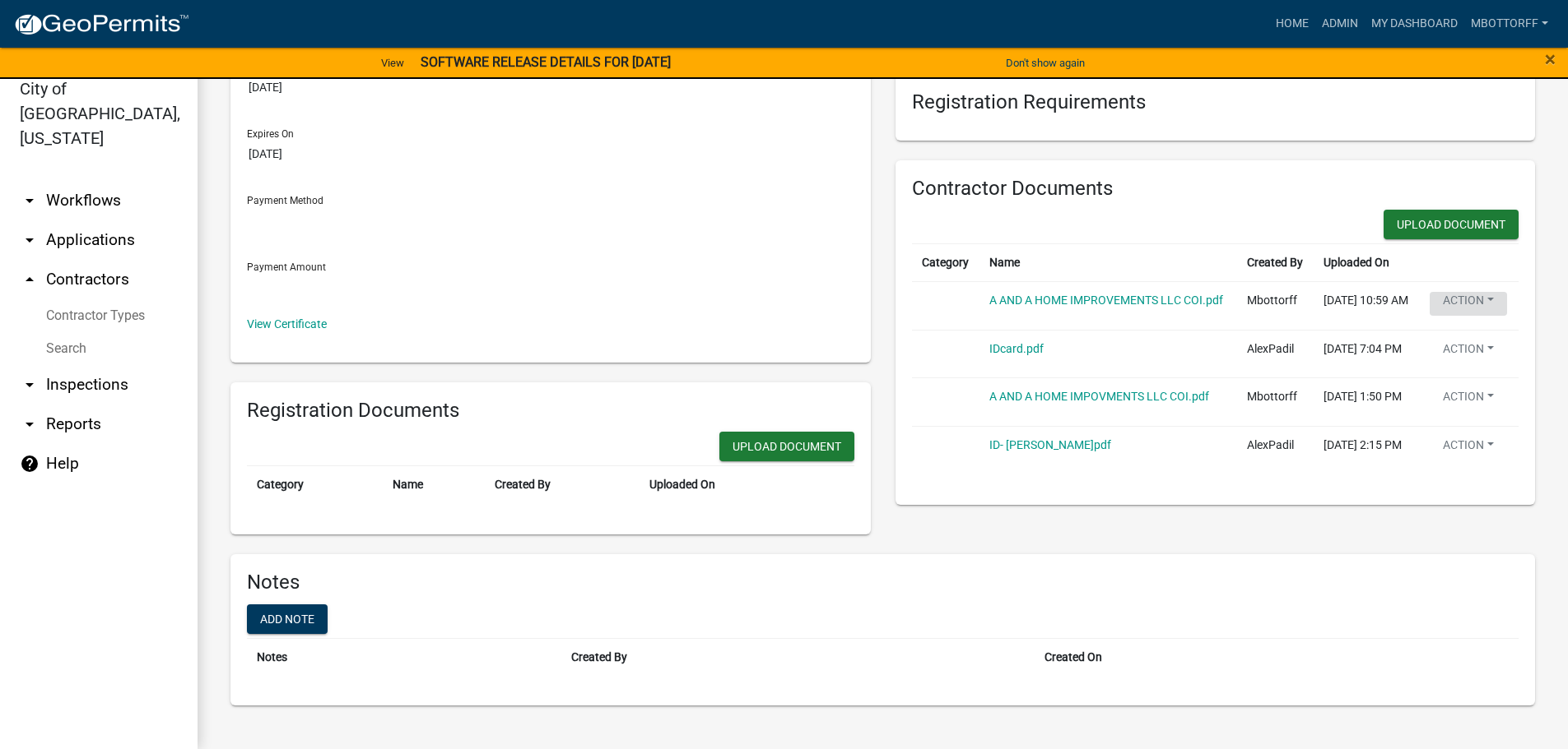
click at [1468, 316] on button "Action" at bounding box center [1468, 303] width 78 height 23
click at [1460, 380] on link "Delete" at bounding box center [1495, 361] width 132 height 39
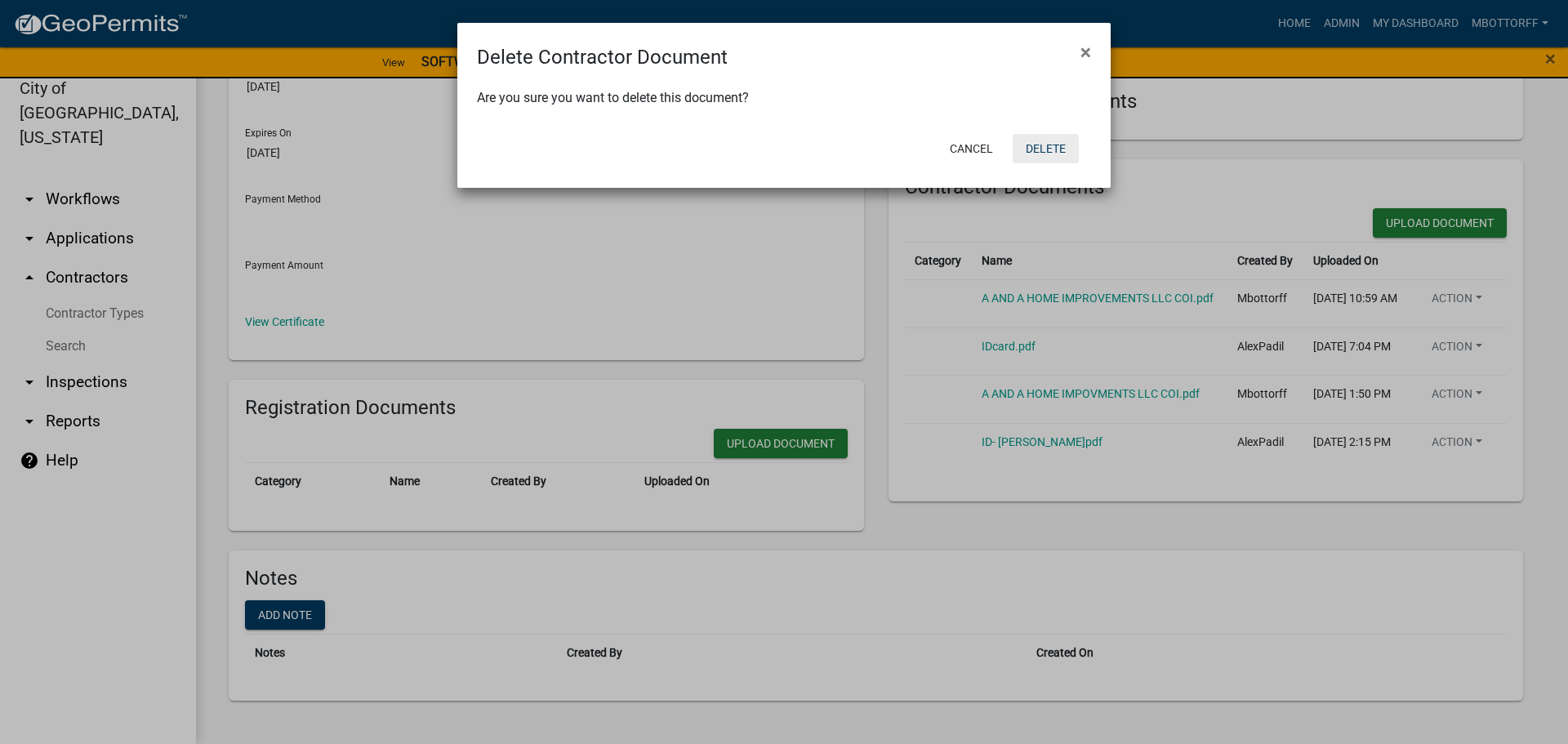
click at [1041, 147] on button "Delete" at bounding box center [1045, 149] width 66 height 30
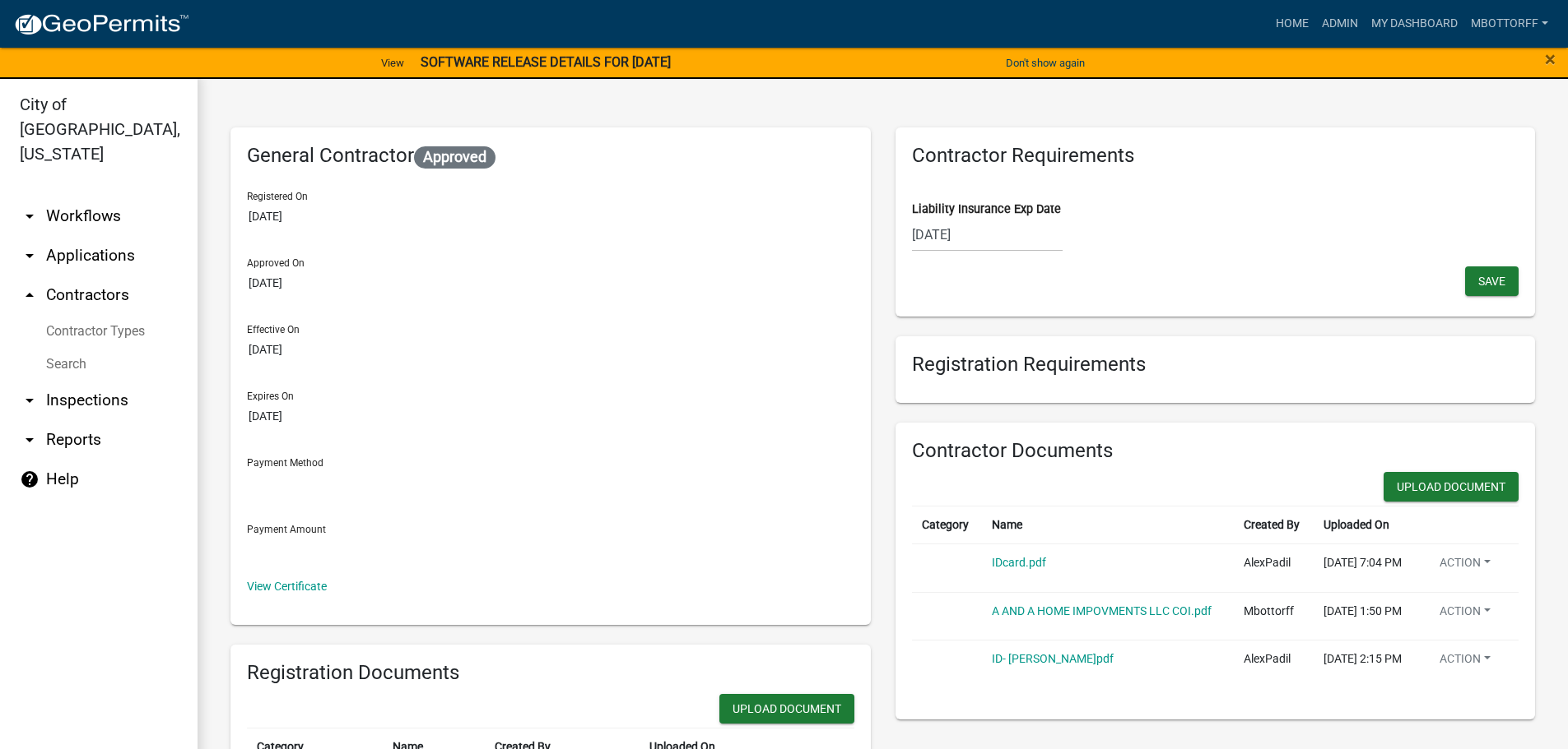
scroll to position [0, 0]
